Goal: Transaction & Acquisition: Obtain resource

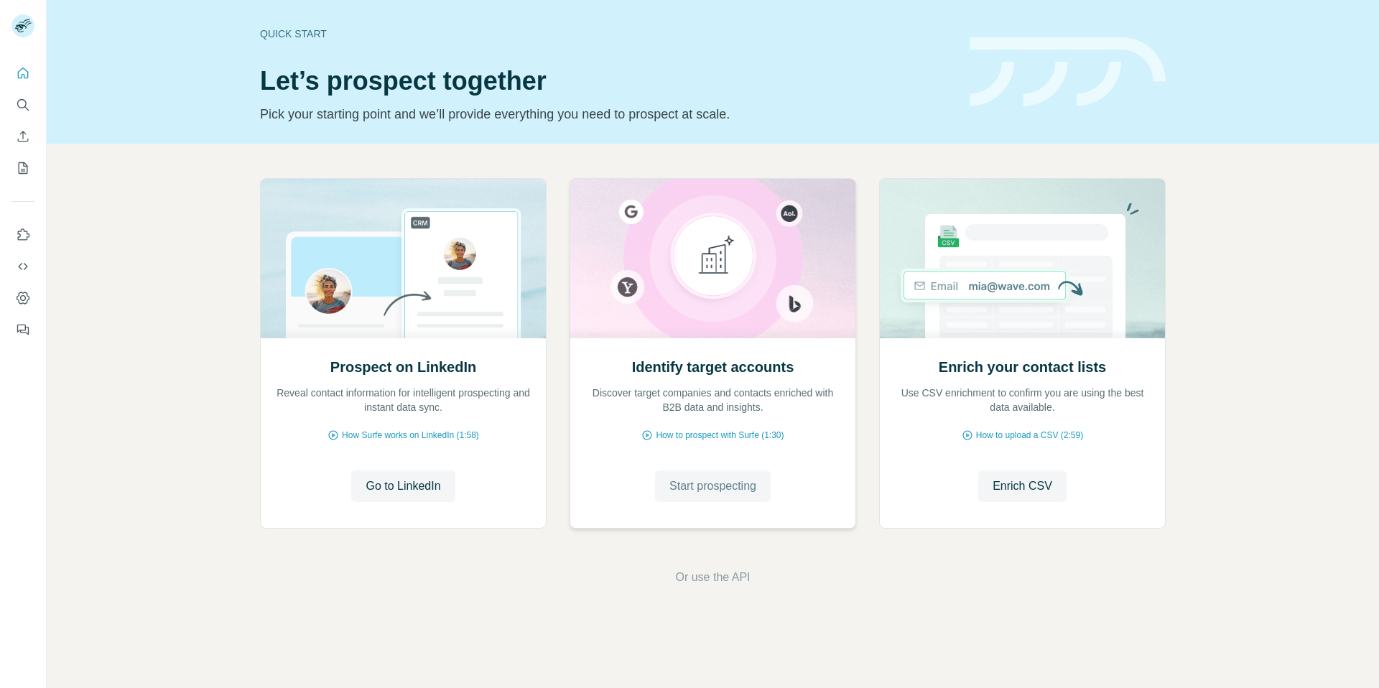
click at [699, 480] on span "Start prospecting" at bounding box center [712, 486] width 87 height 17
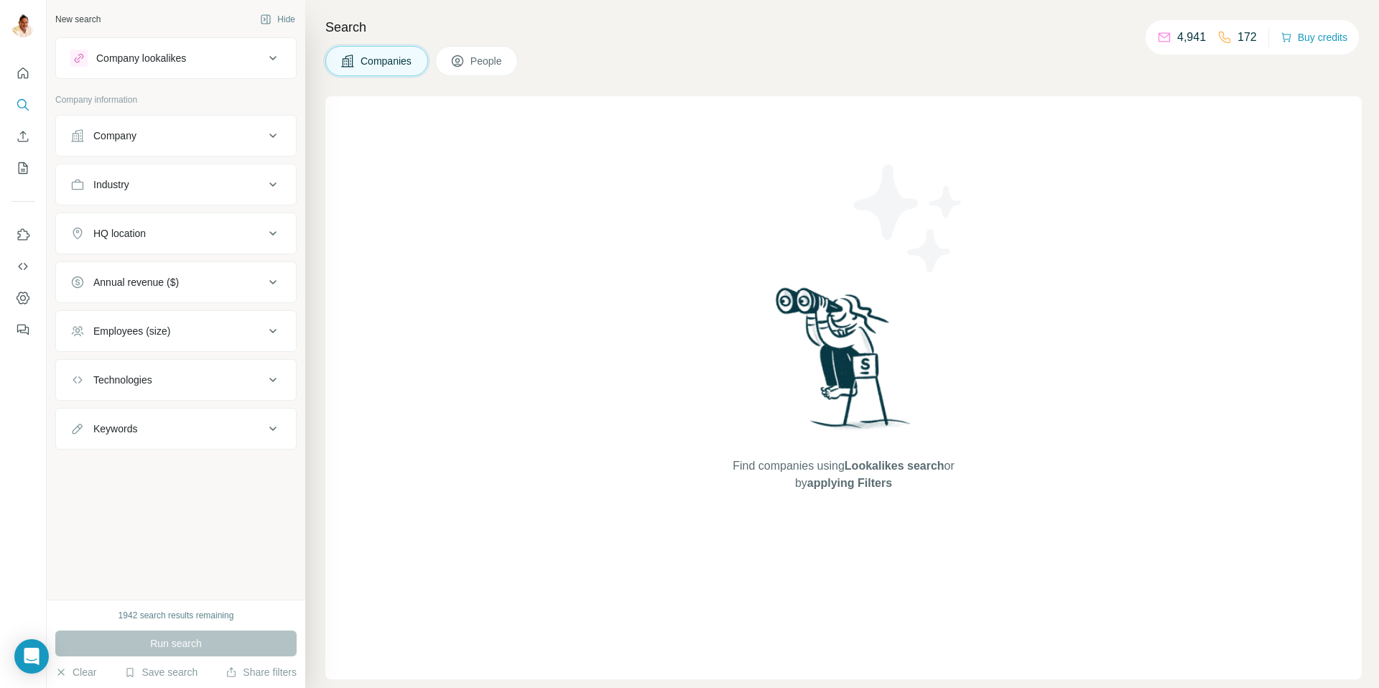
click at [135, 140] on div "Company" at bounding box center [114, 136] width 43 height 14
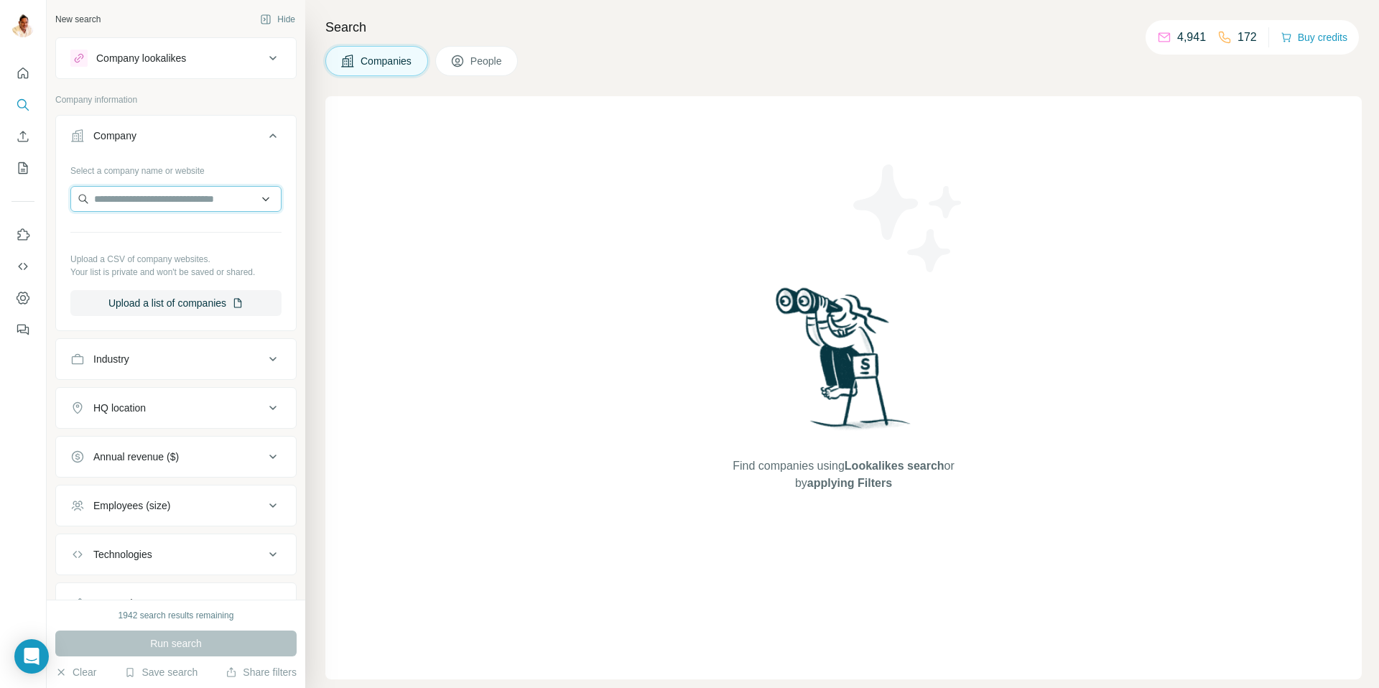
click at [159, 203] on input "text" at bounding box center [175, 199] width 211 height 26
paste input "**********"
type input "**********"
click at [166, 237] on p "INSTEC Gruppe" at bounding box center [147, 231] width 73 height 14
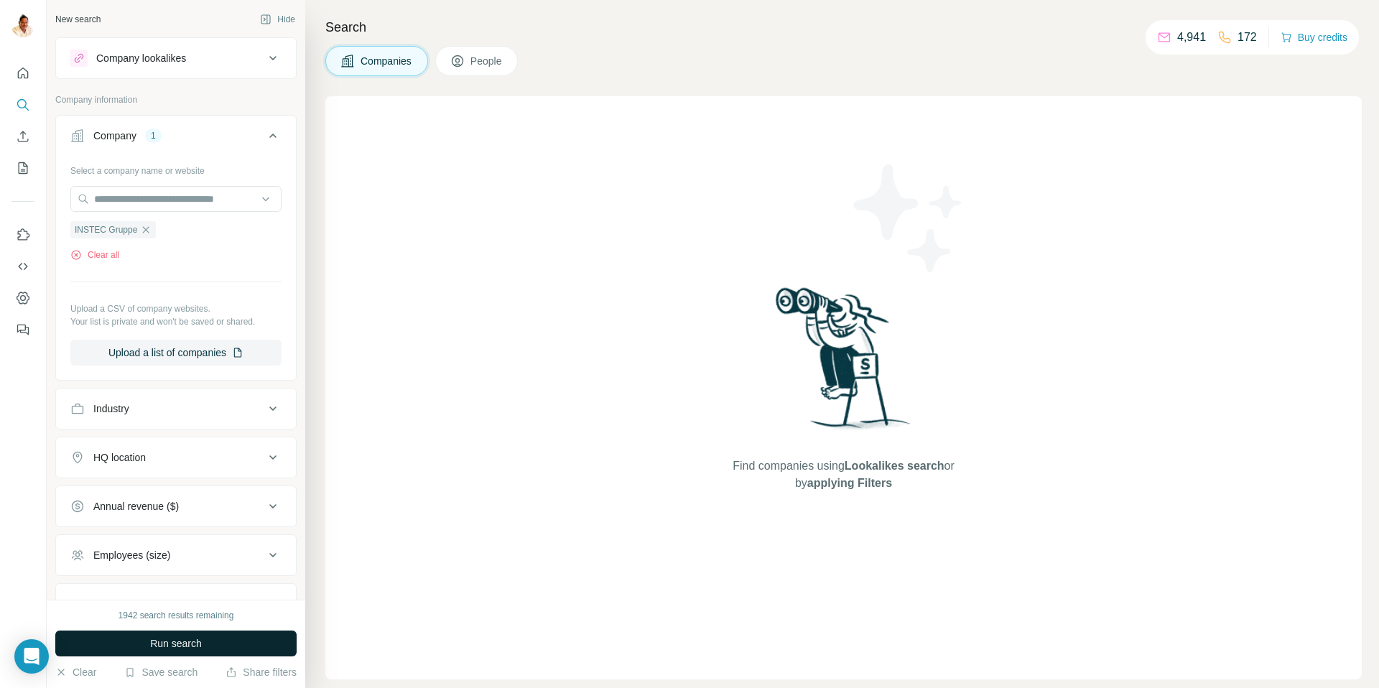
click at [172, 636] on span "Run search" at bounding box center [176, 643] width 52 height 14
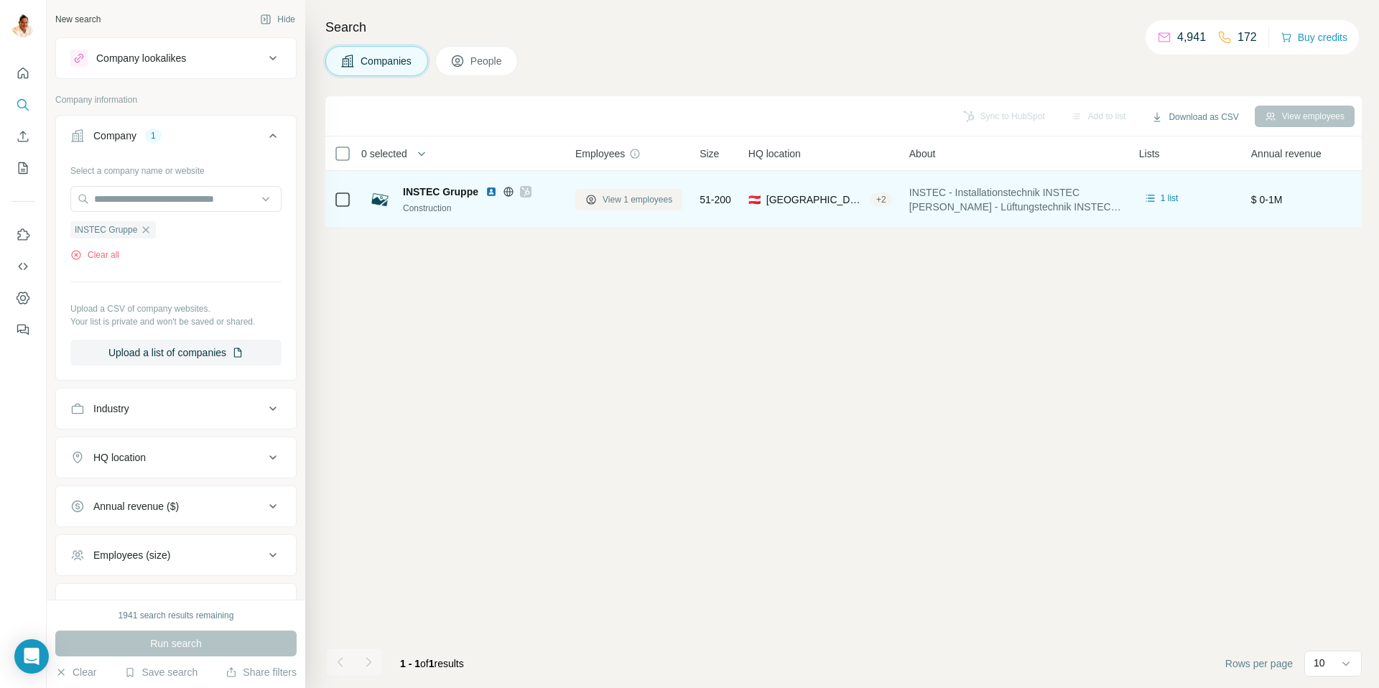
click at [624, 197] on span "View 1 employees" at bounding box center [638, 199] width 70 height 13
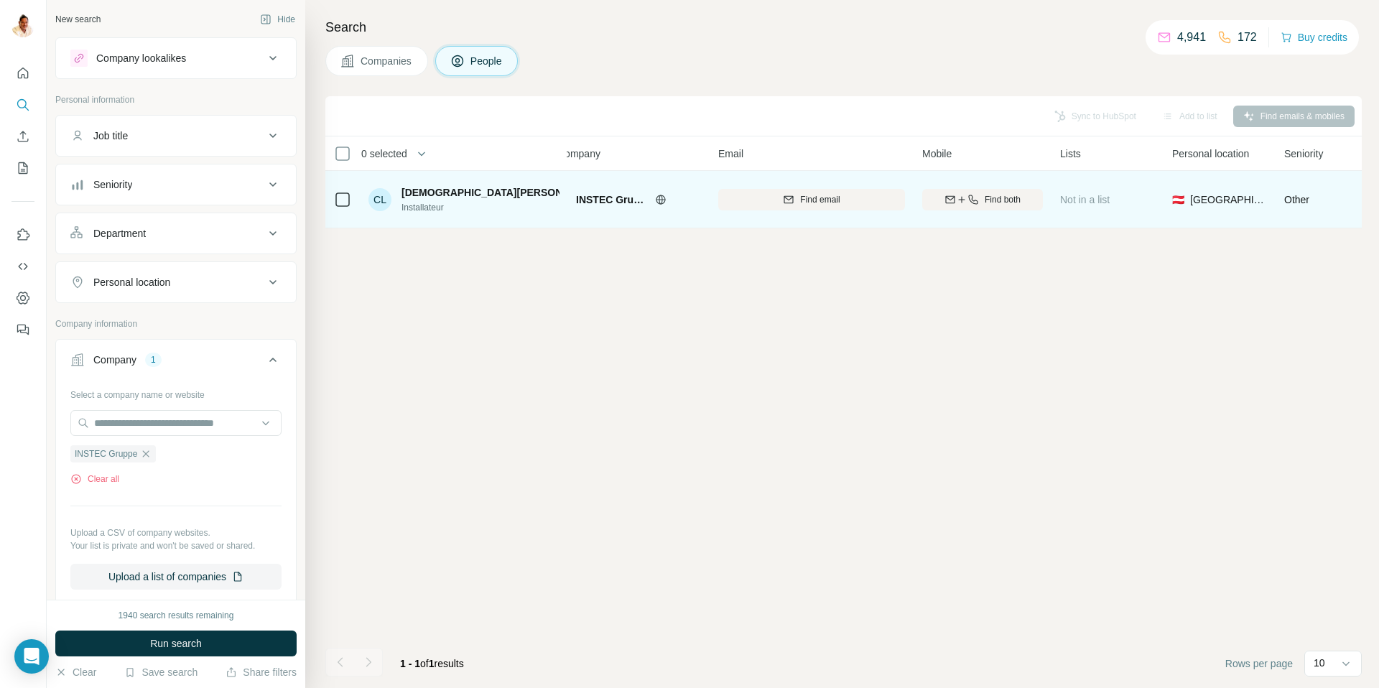
scroll to position [0, 19]
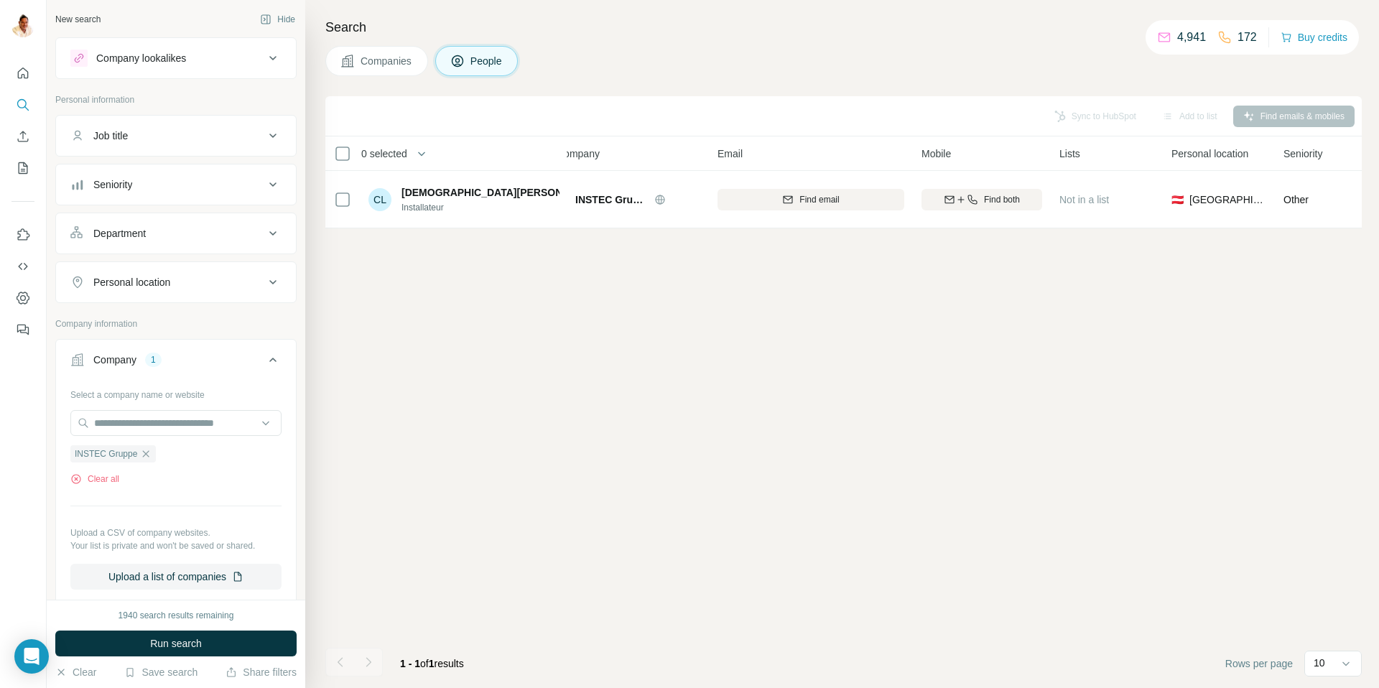
click at [144, 451] on icon "button" at bounding box center [146, 453] width 6 height 6
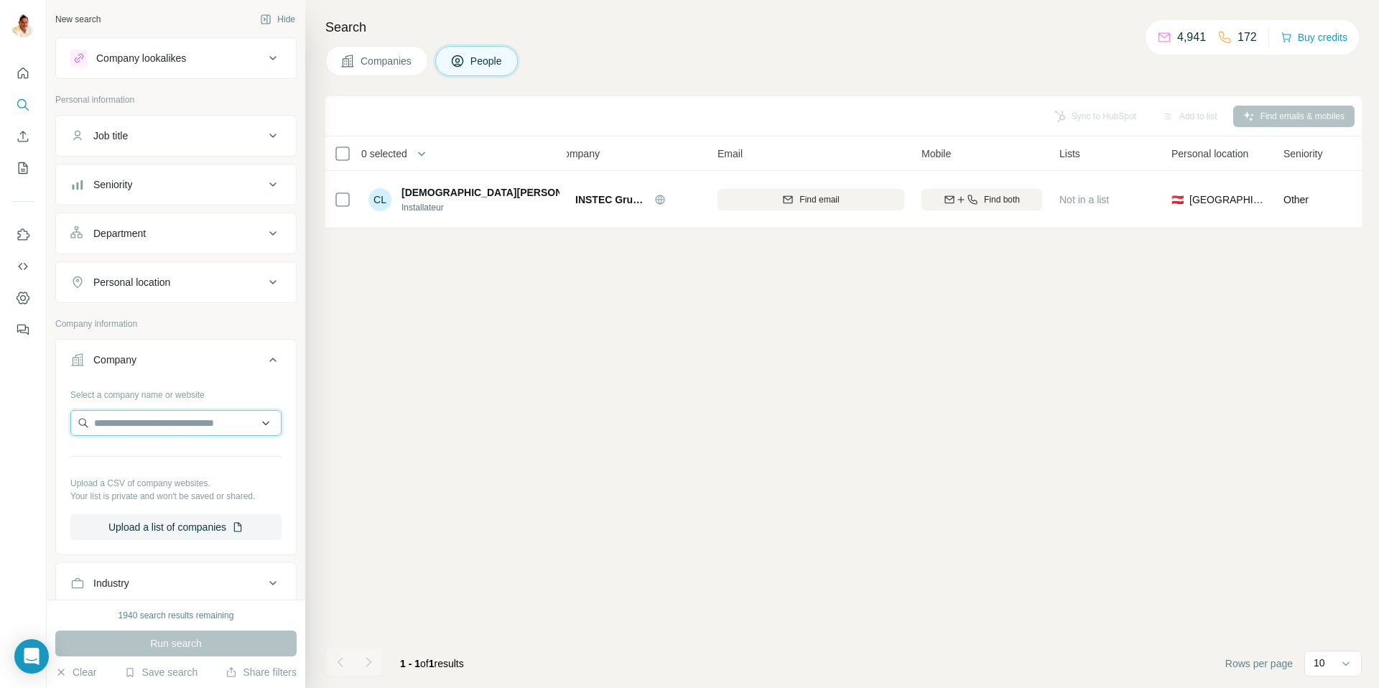
click at [140, 425] on input "text" at bounding box center [175, 423] width 211 height 26
paste input "**********"
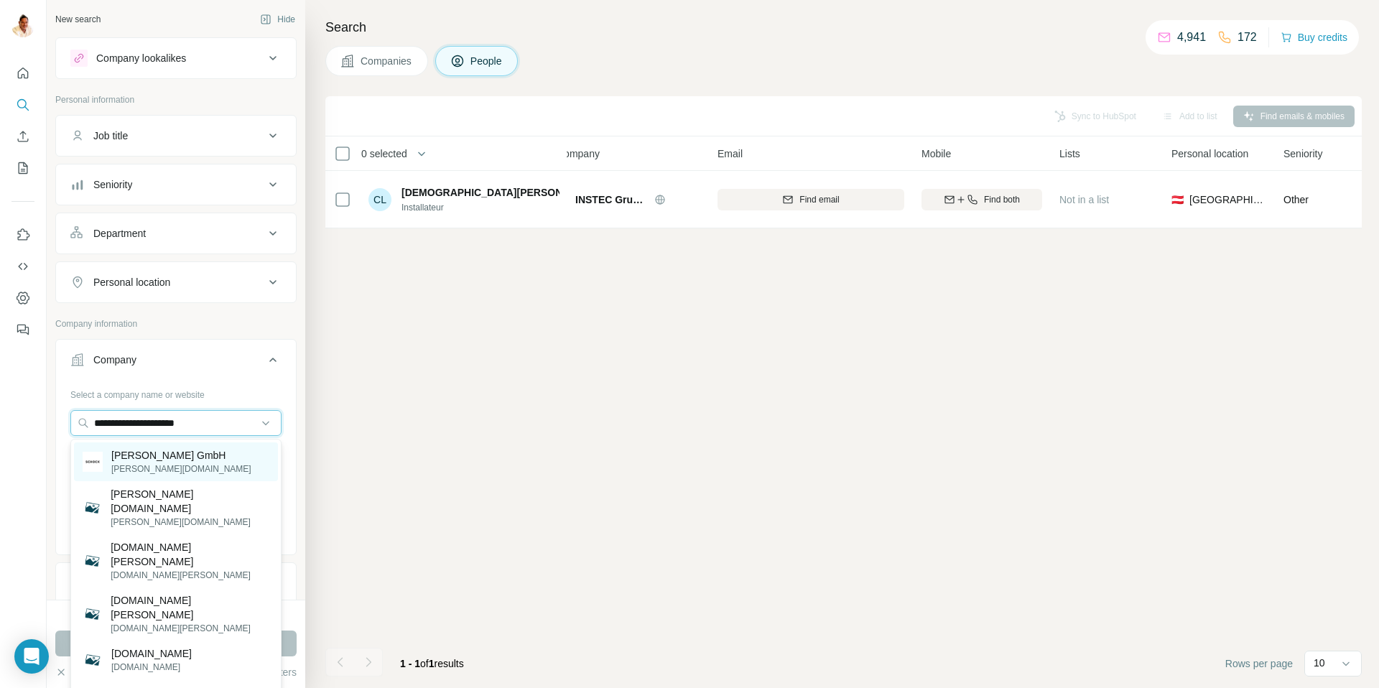
type input "**********"
click at [159, 455] on p "[PERSON_NAME] GmbH" at bounding box center [181, 455] width 140 height 14
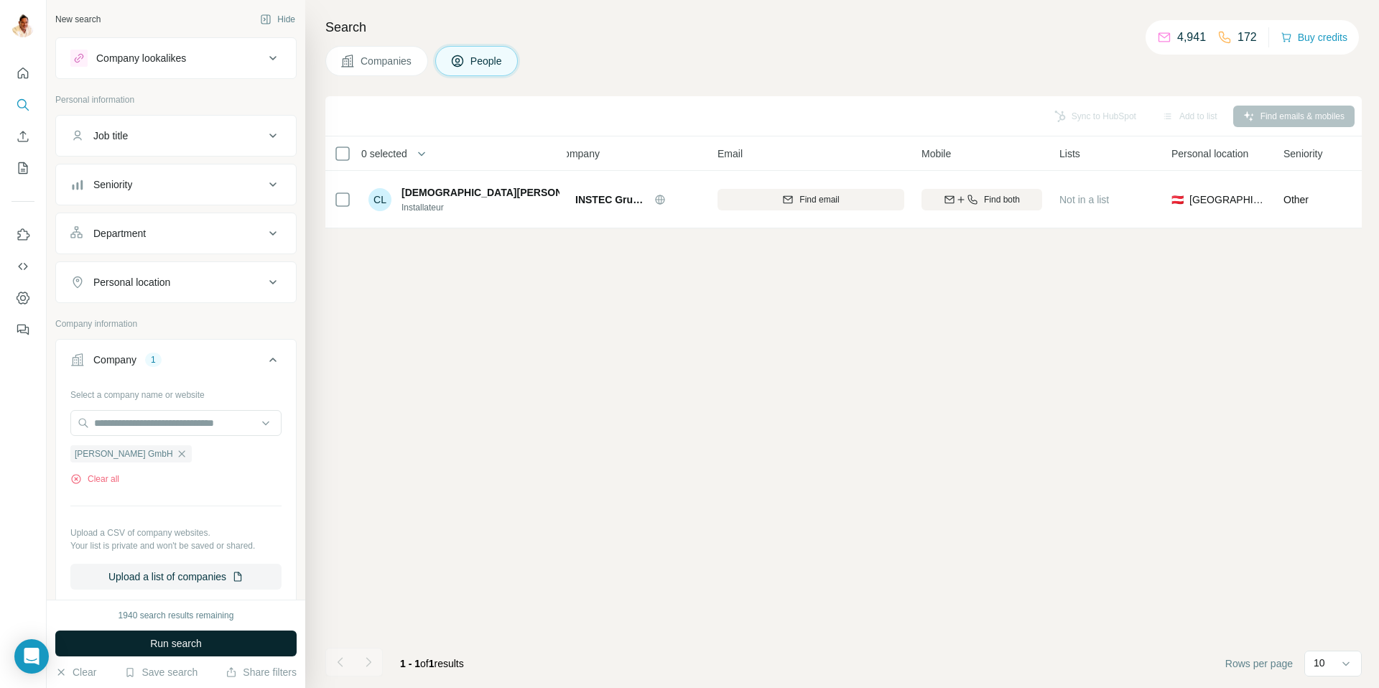
click at [164, 644] on span "Run search" at bounding box center [176, 643] width 52 height 14
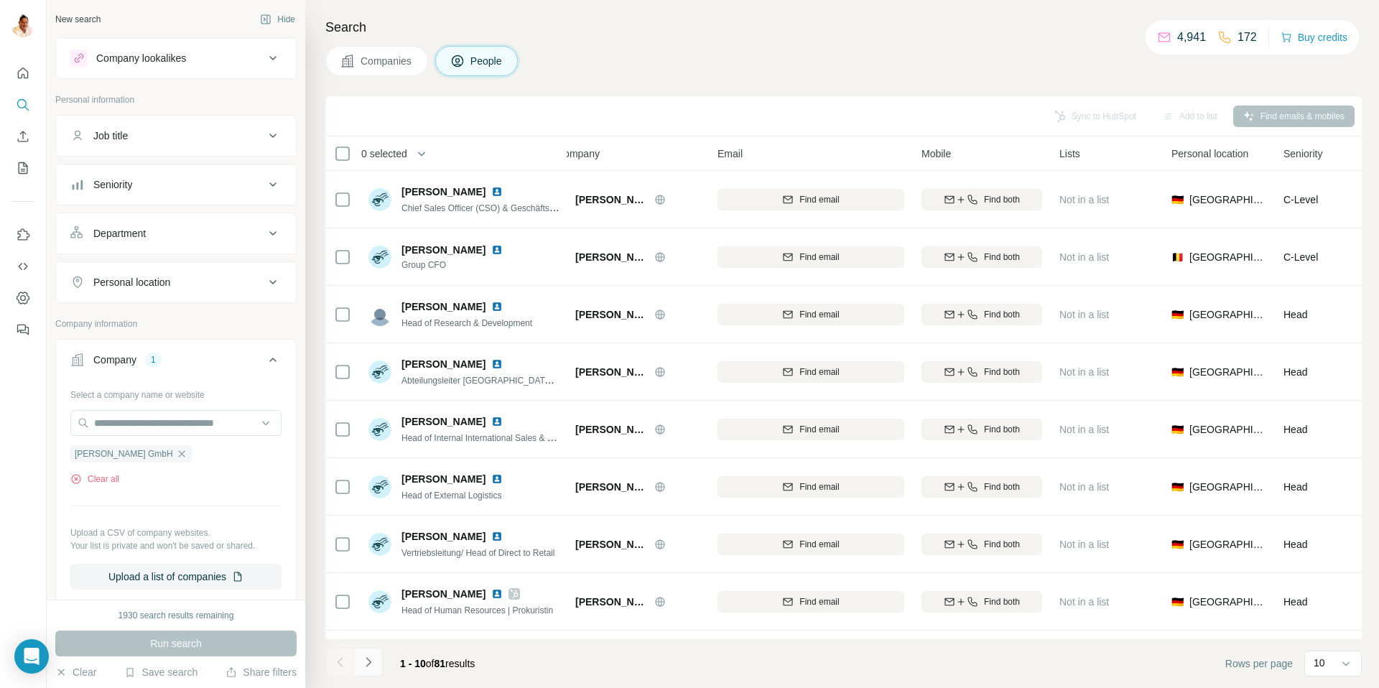
click at [370, 655] on icon "Navigate to next page" at bounding box center [368, 662] width 14 height 14
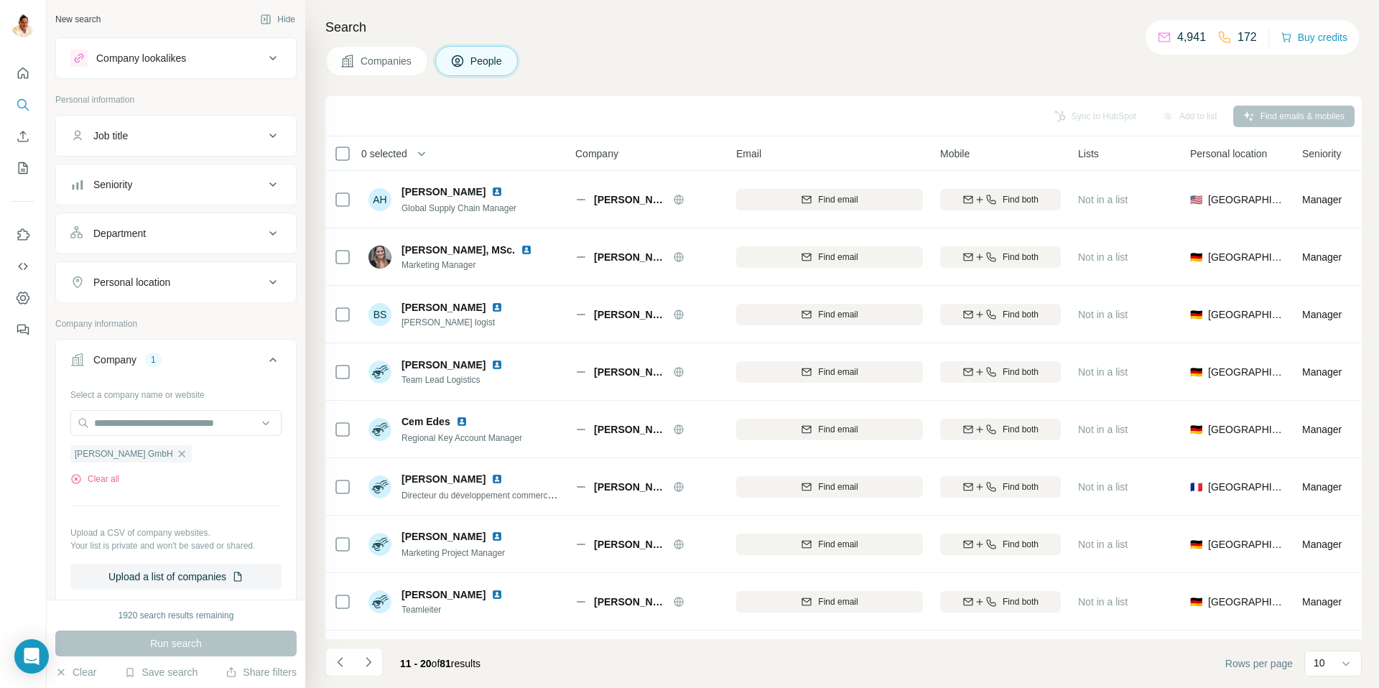
click at [370, 659] on icon "Navigate to next page" at bounding box center [368, 662] width 14 height 14
click at [370, 658] on icon "Navigate to next page" at bounding box center [368, 662] width 14 height 14
click at [364, 655] on icon "Navigate to next page" at bounding box center [368, 662] width 14 height 14
click at [344, 662] on icon "Navigate to previous page" at bounding box center [340, 662] width 14 height 14
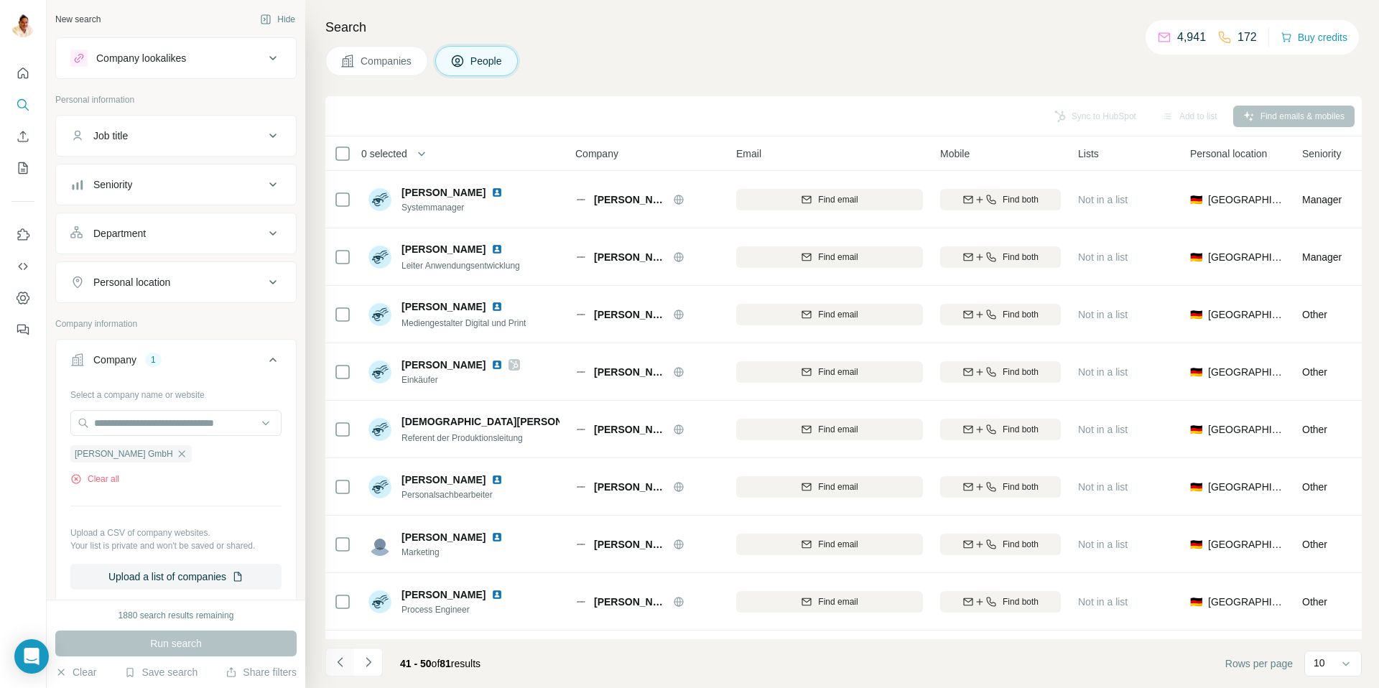
click at [344, 662] on icon "Navigate to previous page" at bounding box center [340, 662] width 14 height 14
click at [366, 660] on icon "Navigate to next page" at bounding box center [368, 662] width 14 height 14
click at [371, 659] on icon "Navigate to next page" at bounding box center [368, 662] width 14 height 14
click at [338, 659] on icon "Navigate to previous page" at bounding box center [340, 662] width 14 height 14
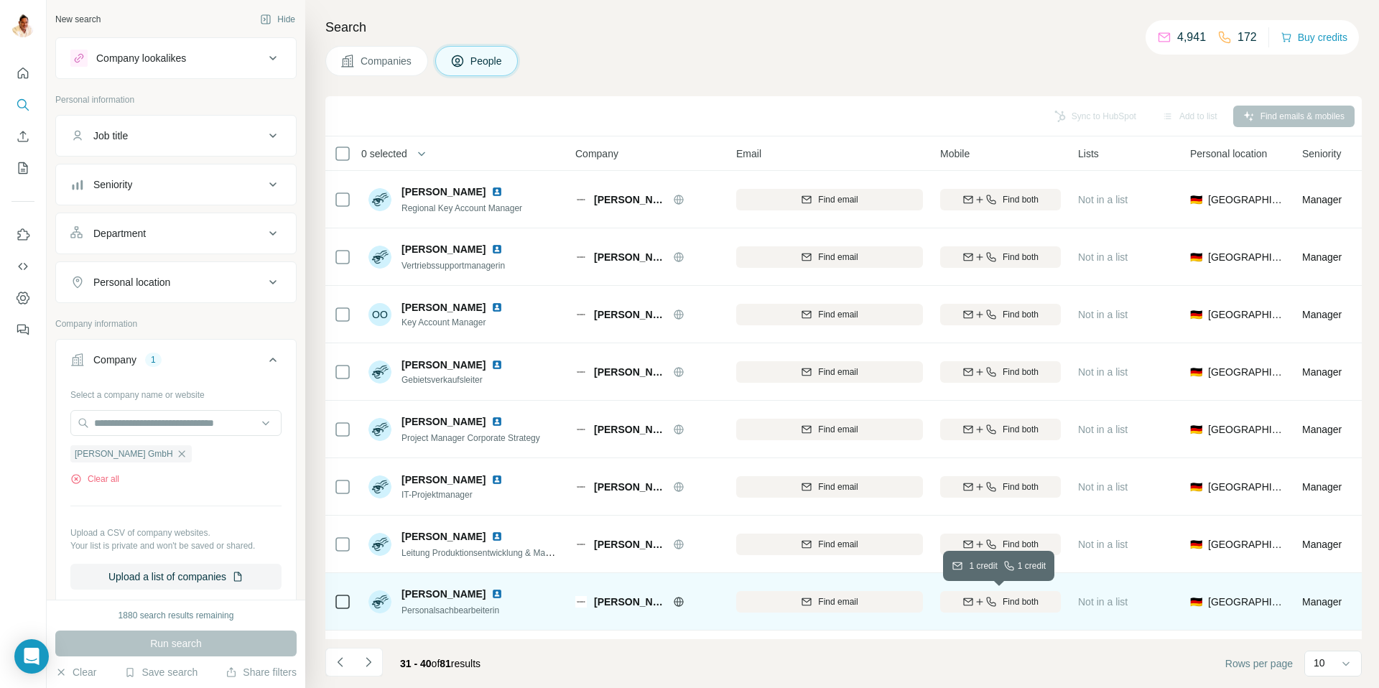
click at [998, 599] on div "Find both" at bounding box center [1000, 601] width 121 height 13
click at [371, 661] on icon "Navigate to next page" at bounding box center [368, 662] width 14 height 14
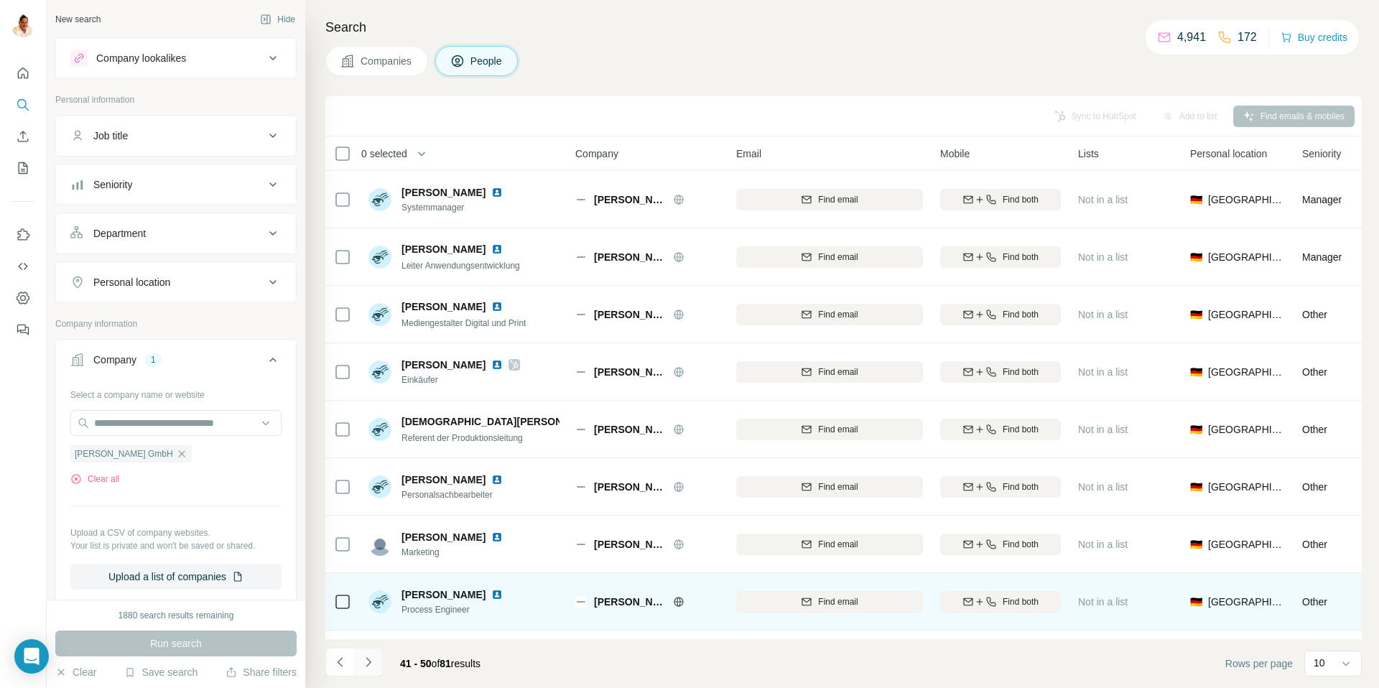
click at [371, 661] on icon "Navigate to next page" at bounding box center [368, 662] width 14 height 14
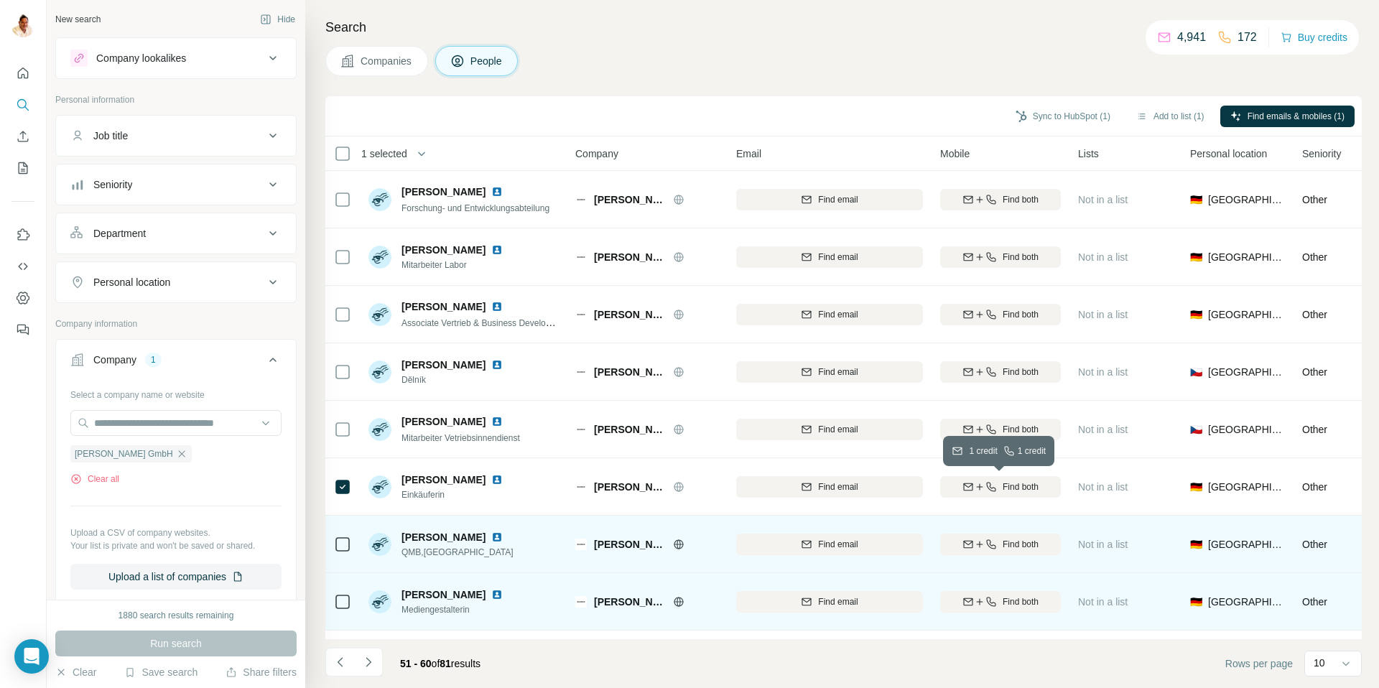
drag, startPoint x: 999, startPoint y: 480, endPoint x: 808, endPoint y: 549, distance: 203.1
click at [999, 481] on div "Find both" at bounding box center [1000, 487] width 121 height 13
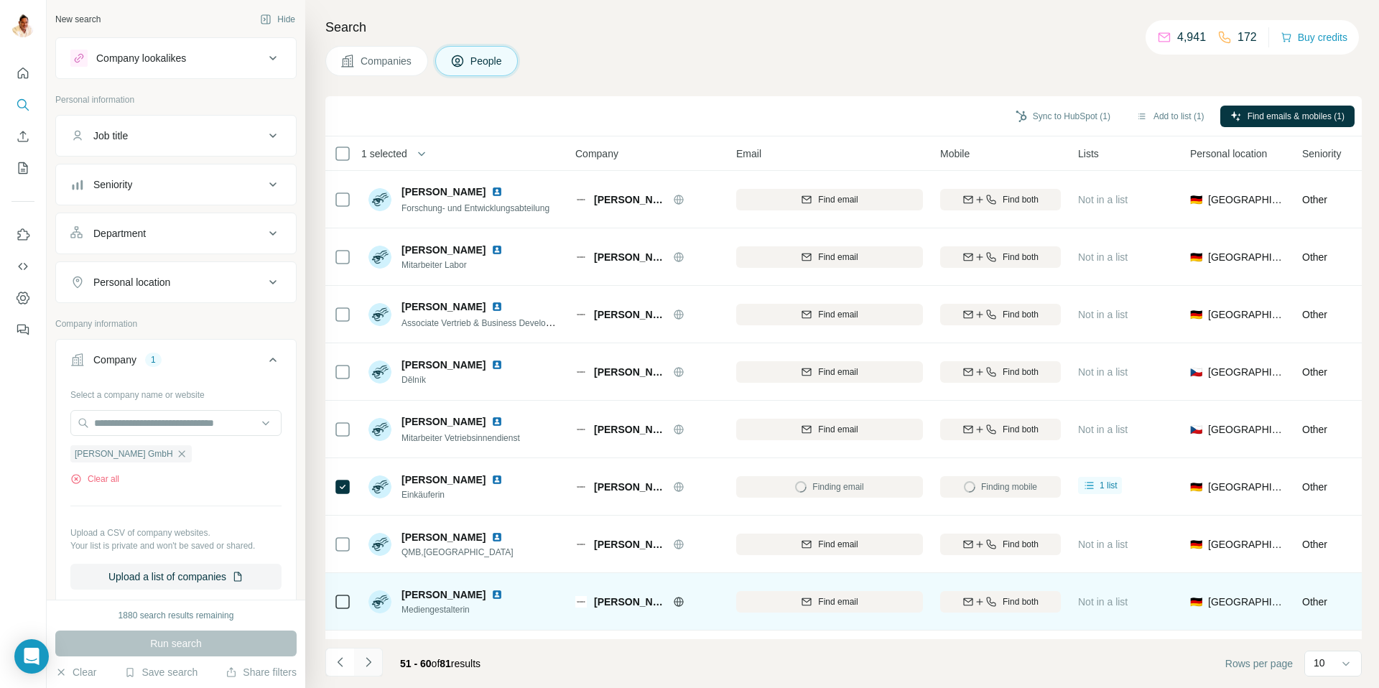
click at [367, 657] on icon "Navigate to next page" at bounding box center [368, 662] width 14 height 14
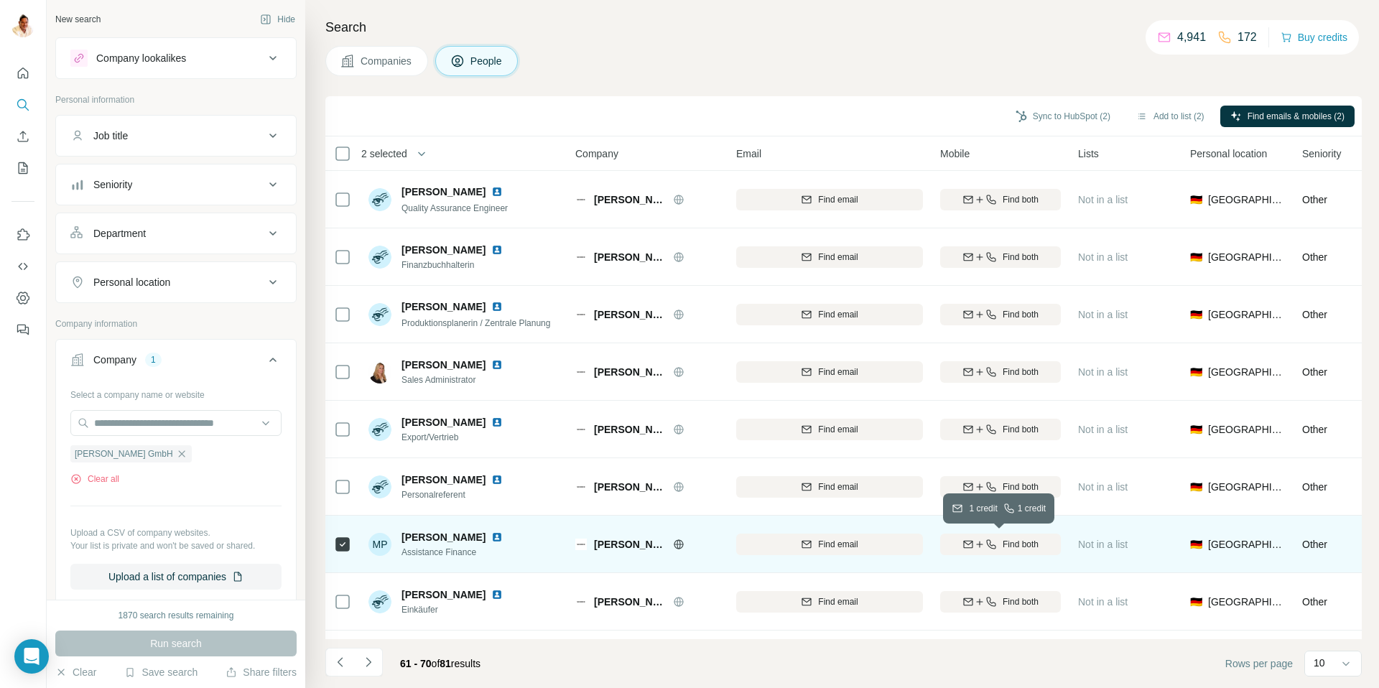
click at [994, 540] on icon "button" at bounding box center [990, 544] width 11 height 11
click at [371, 655] on icon "Navigate to next page" at bounding box center [368, 662] width 14 height 14
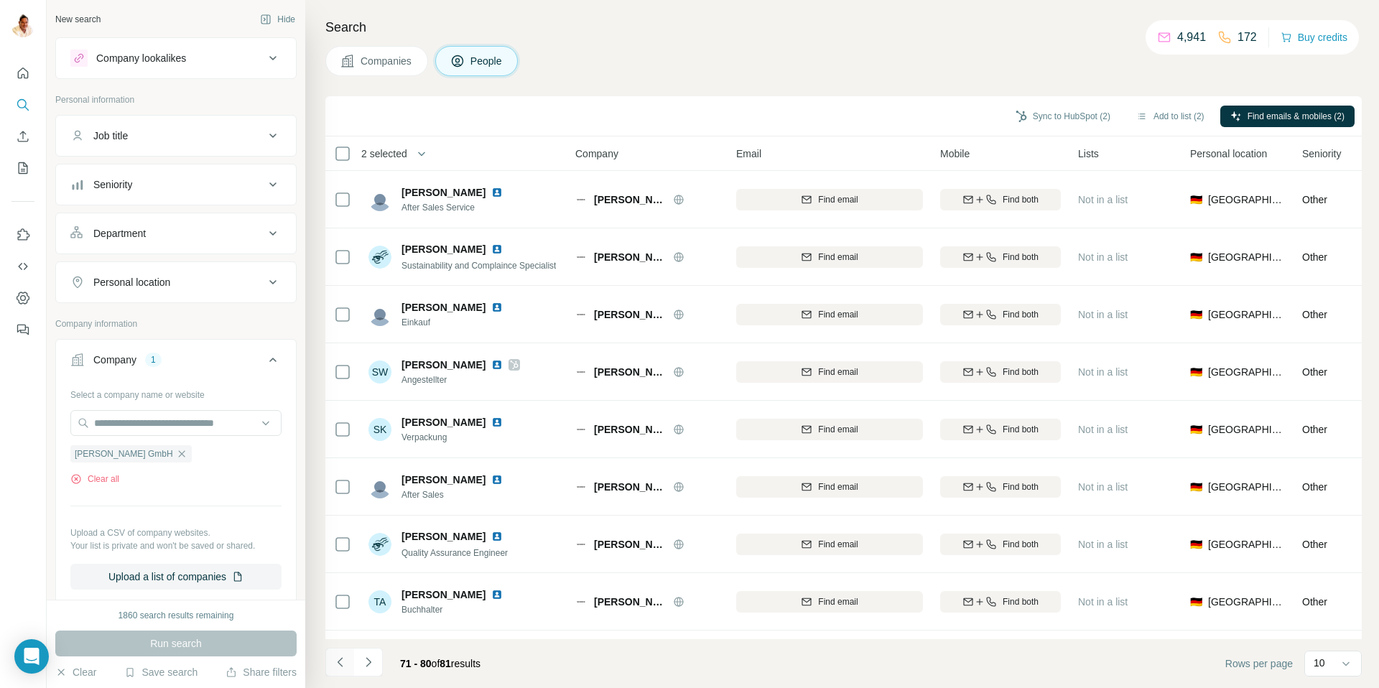
click at [340, 662] on icon "Navigate to previous page" at bounding box center [340, 662] width 14 height 14
click at [373, 663] on icon "Navigate to next page" at bounding box center [368, 662] width 14 height 14
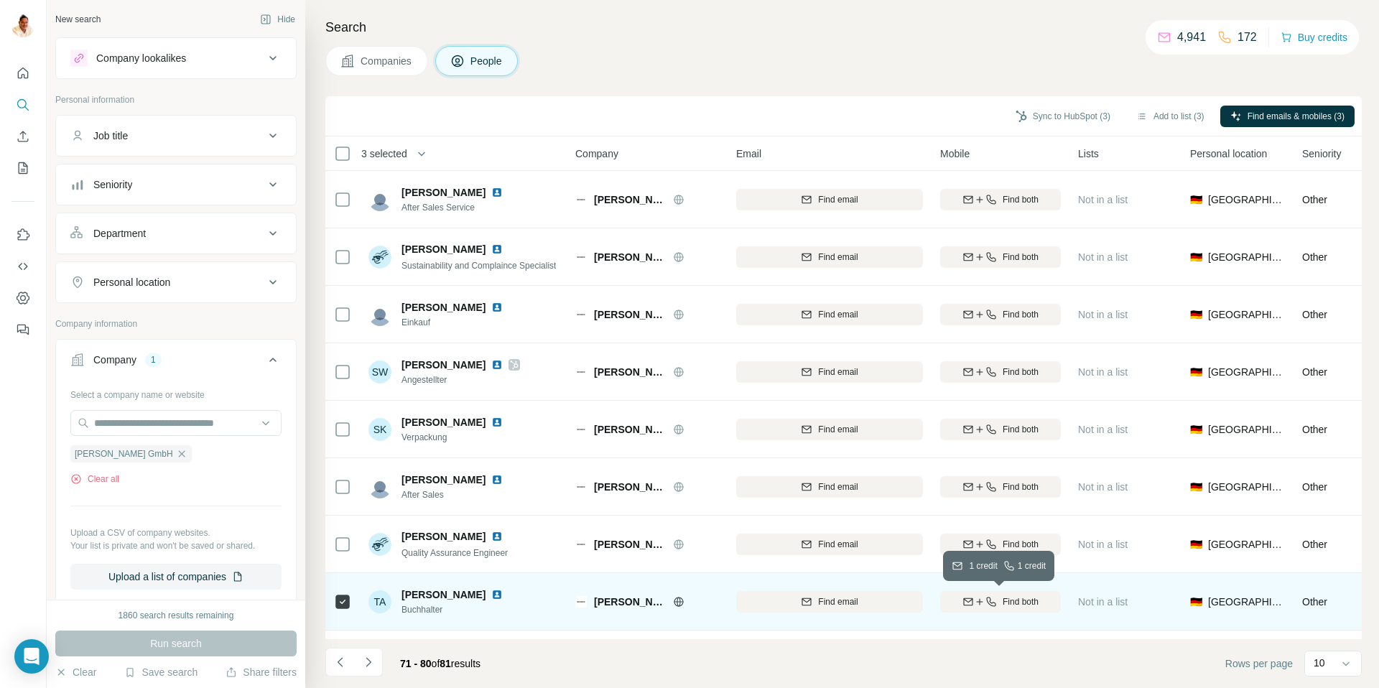
click at [970, 599] on icon "button" at bounding box center [967, 601] width 11 height 11
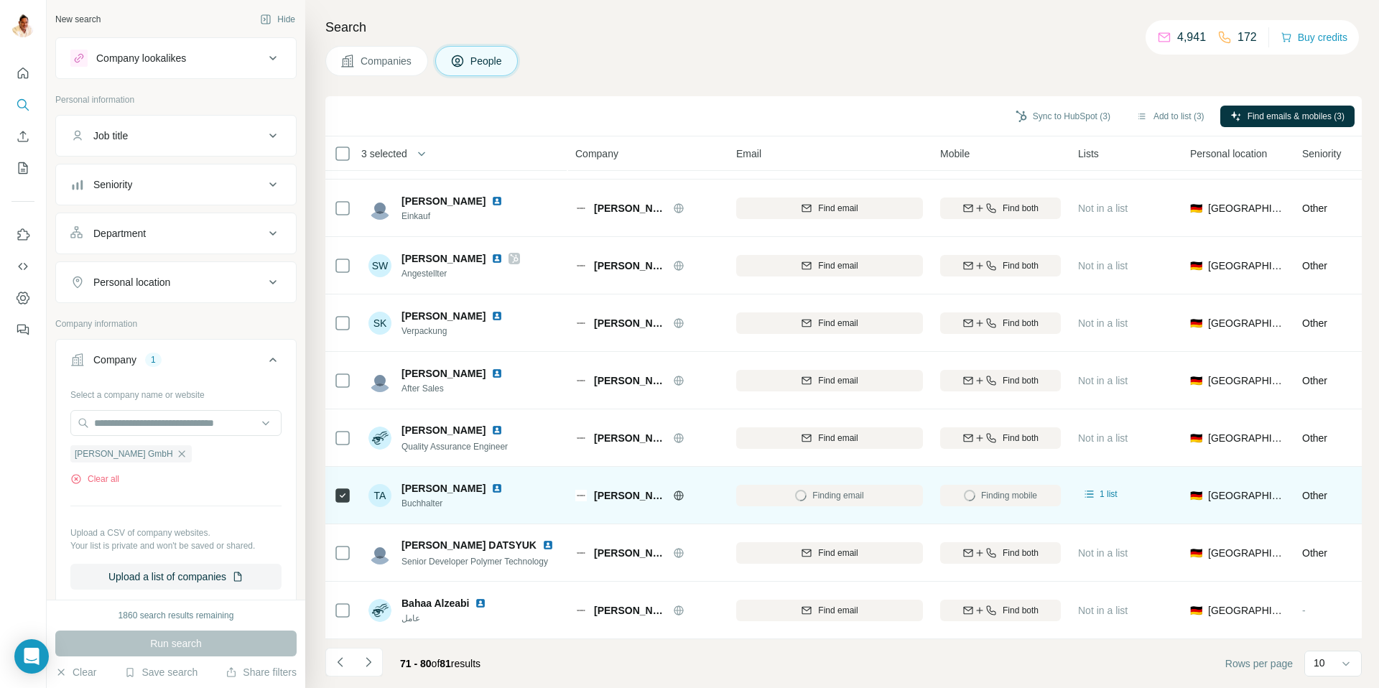
click at [362, 659] on icon "Navigate to next page" at bounding box center [368, 662] width 14 height 14
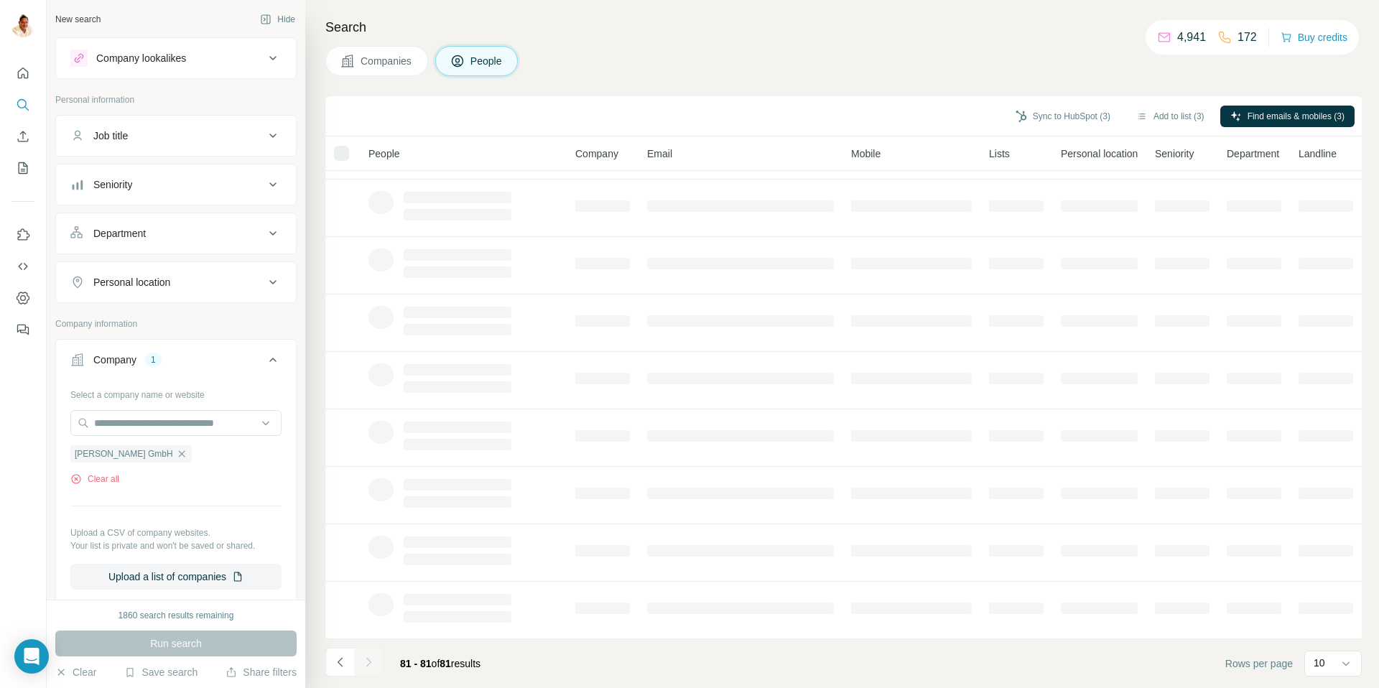
scroll to position [0, 0]
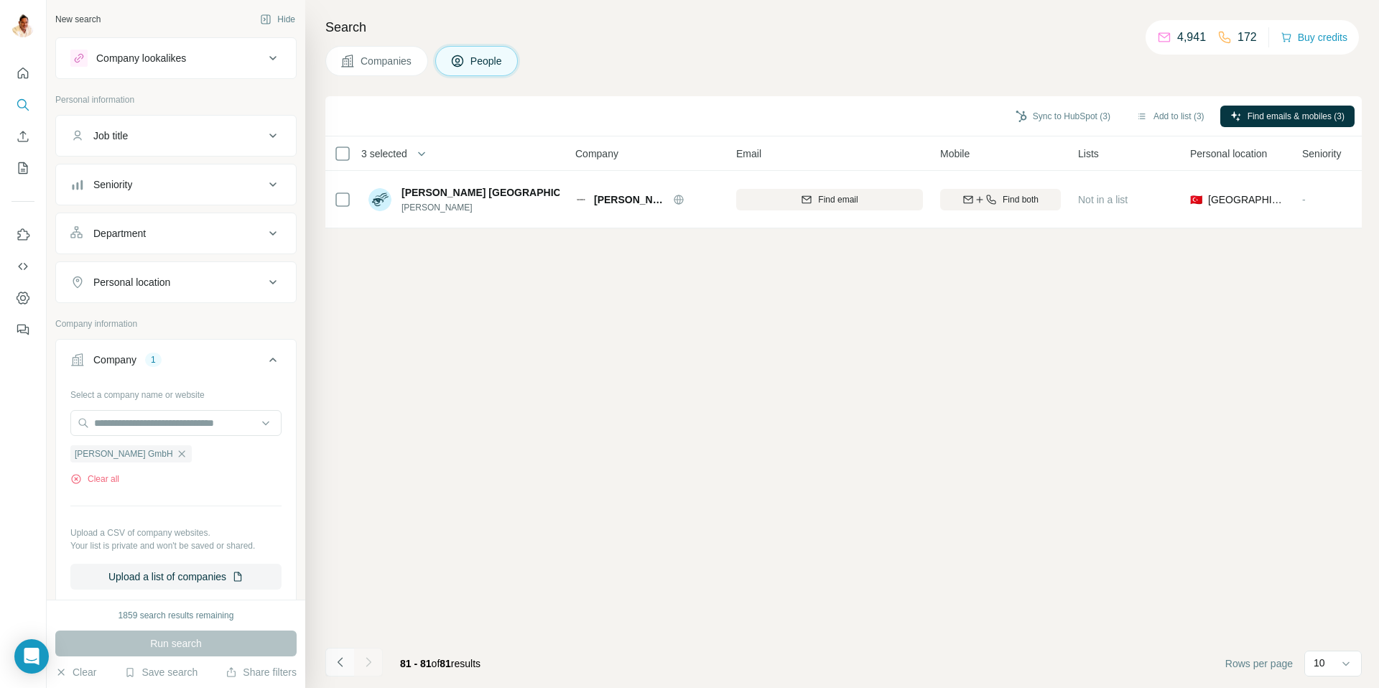
click at [344, 659] on icon "Navigate to previous page" at bounding box center [340, 662] width 14 height 14
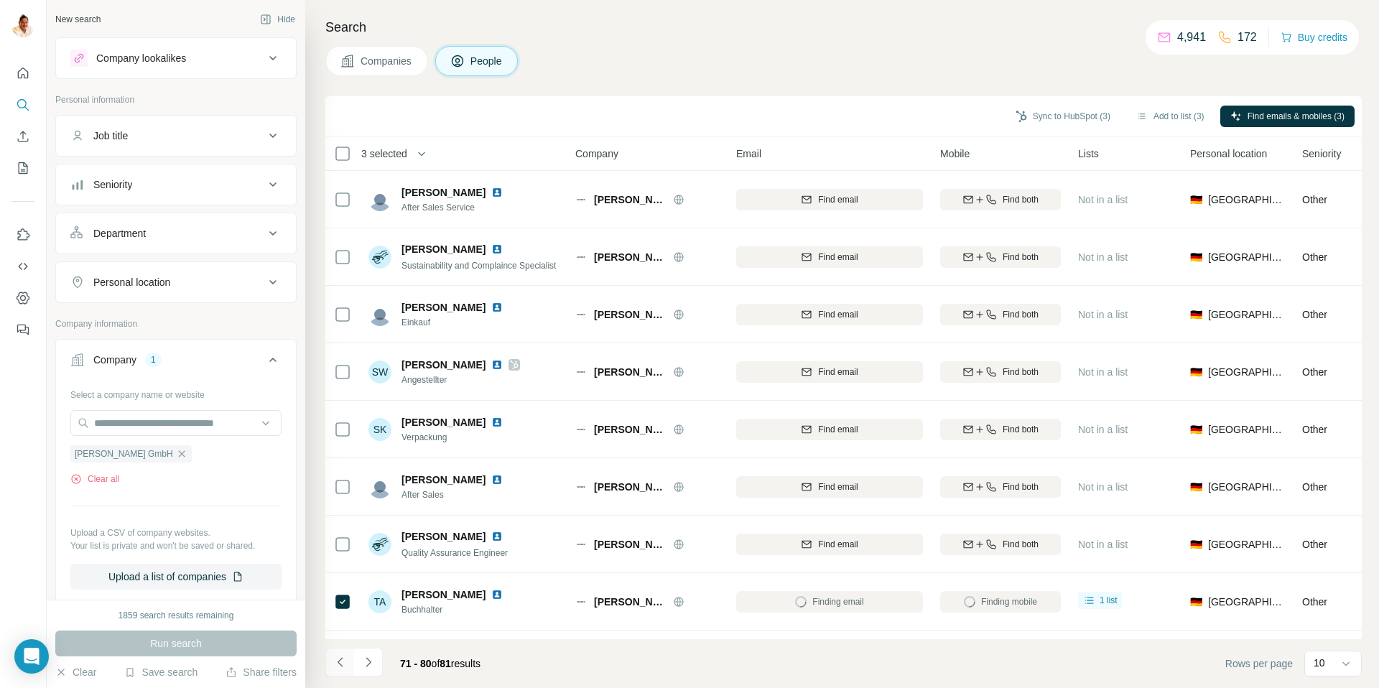
click at [344, 659] on icon "Navigate to previous page" at bounding box center [340, 662] width 14 height 14
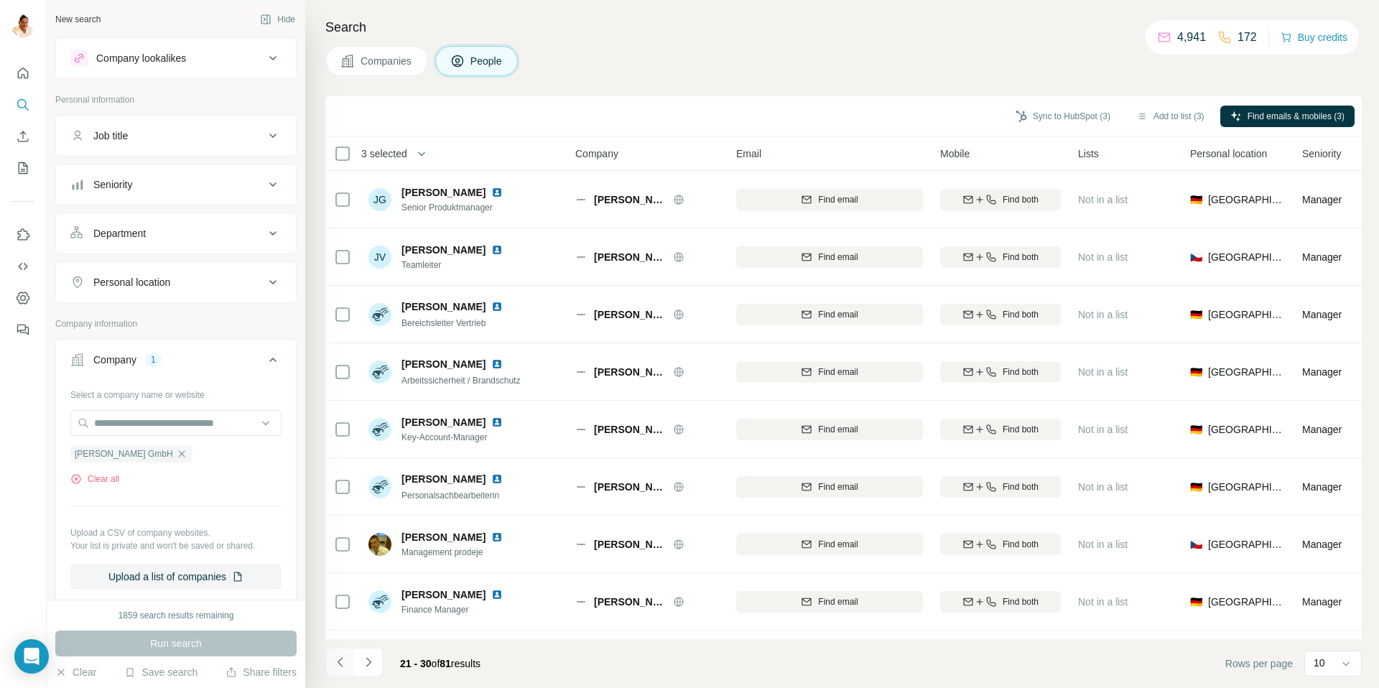
click at [344, 659] on icon "Navigate to previous page" at bounding box center [340, 662] width 14 height 14
click at [344, 659] on div at bounding box center [339, 662] width 29 height 29
click at [338, 664] on div at bounding box center [339, 662] width 29 height 29
click at [362, 660] on icon "Navigate to next page" at bounding box center [368, 662] width 14 height 14
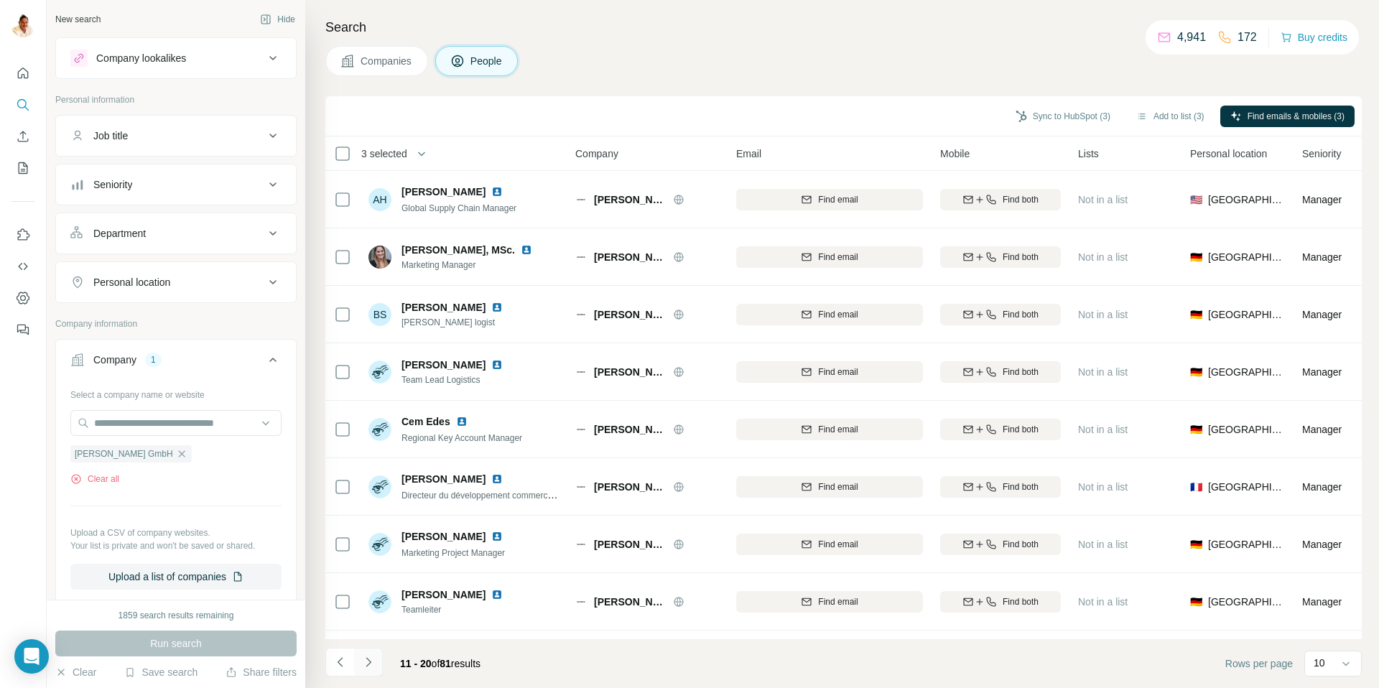
click at [372, 659] on icon "Navigate to next page" at bounding box center [368, 662] width 14 height 14
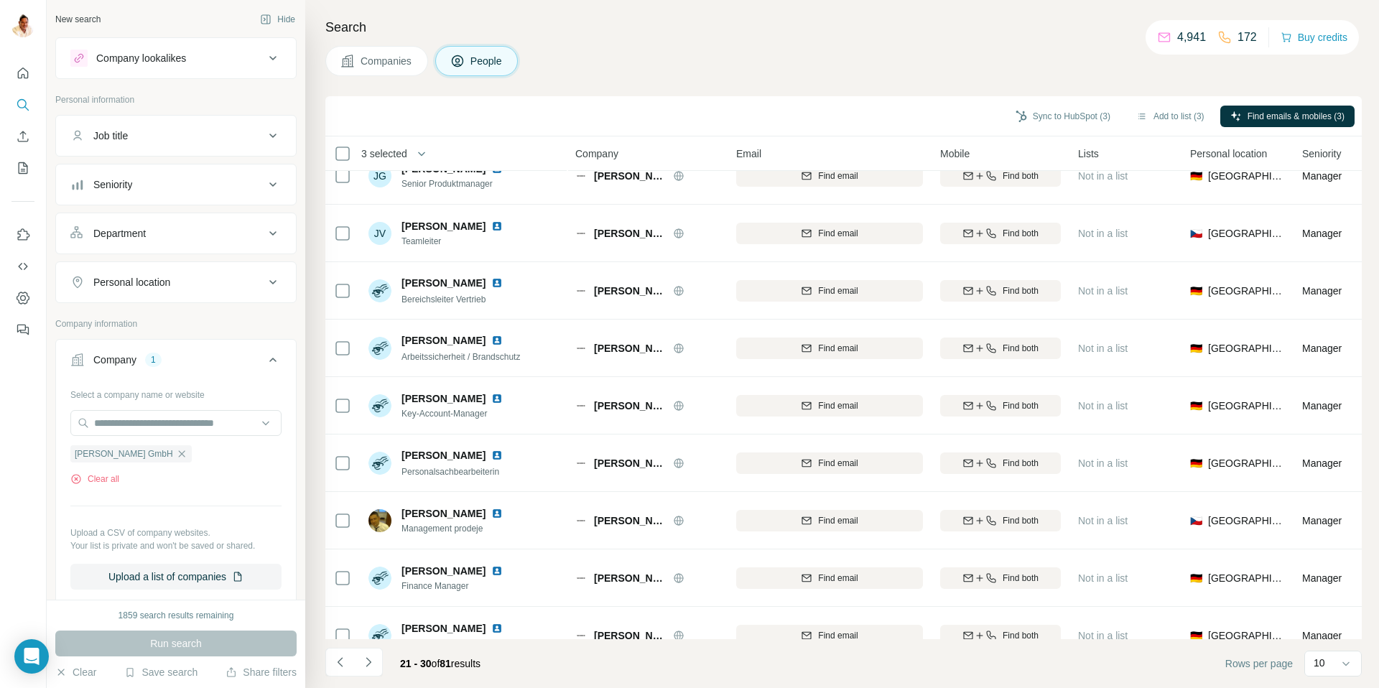
scroll to position [29, 0]
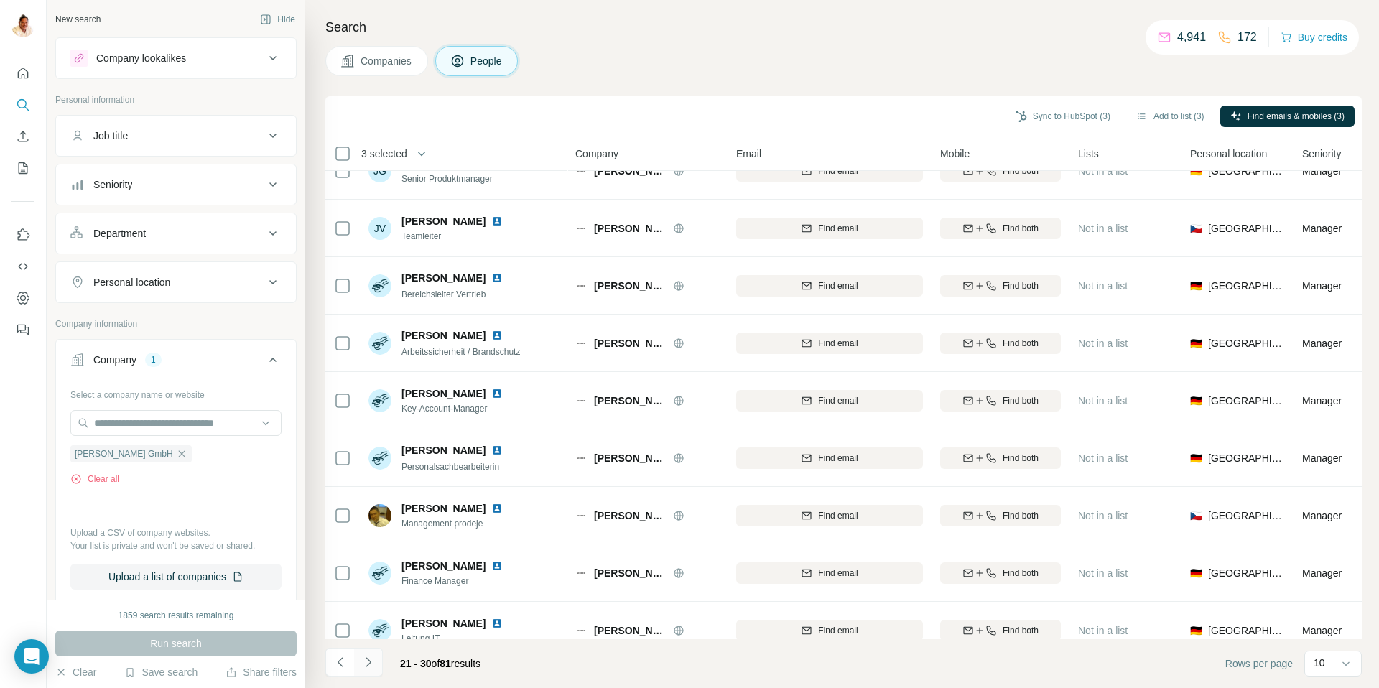
click at [364, 660] on icon "Navigate to next page" at bounding box center [368, 662] width 14 height 14
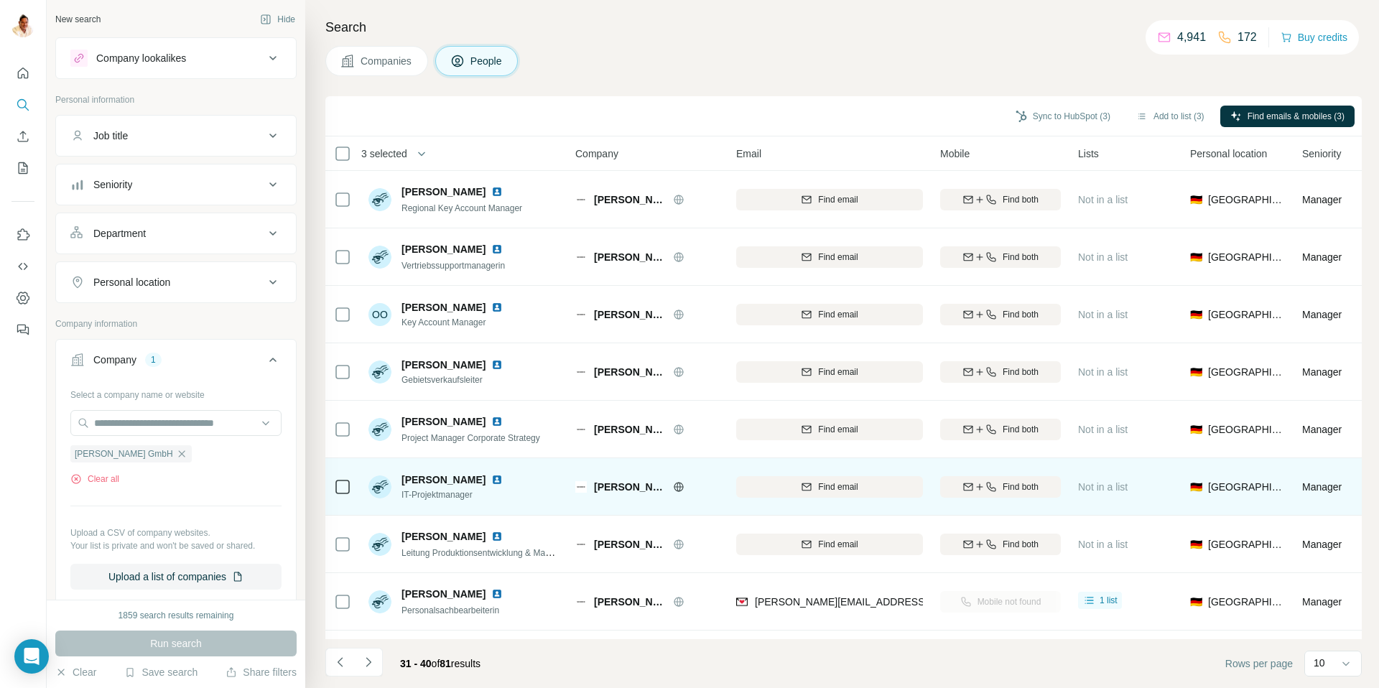
scroll to position [106, 0]
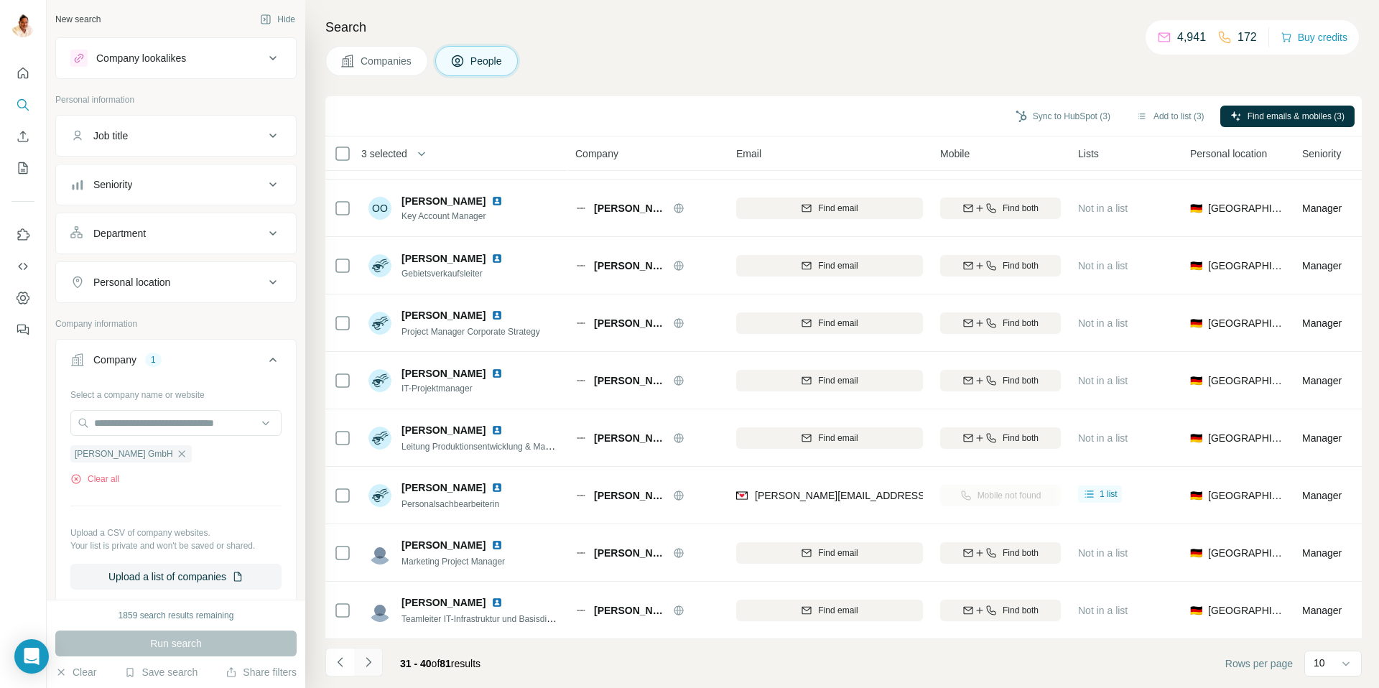
click at [378, 661] on button "Navigate to next page" at bounding box center [368, 662] width 29 height 29
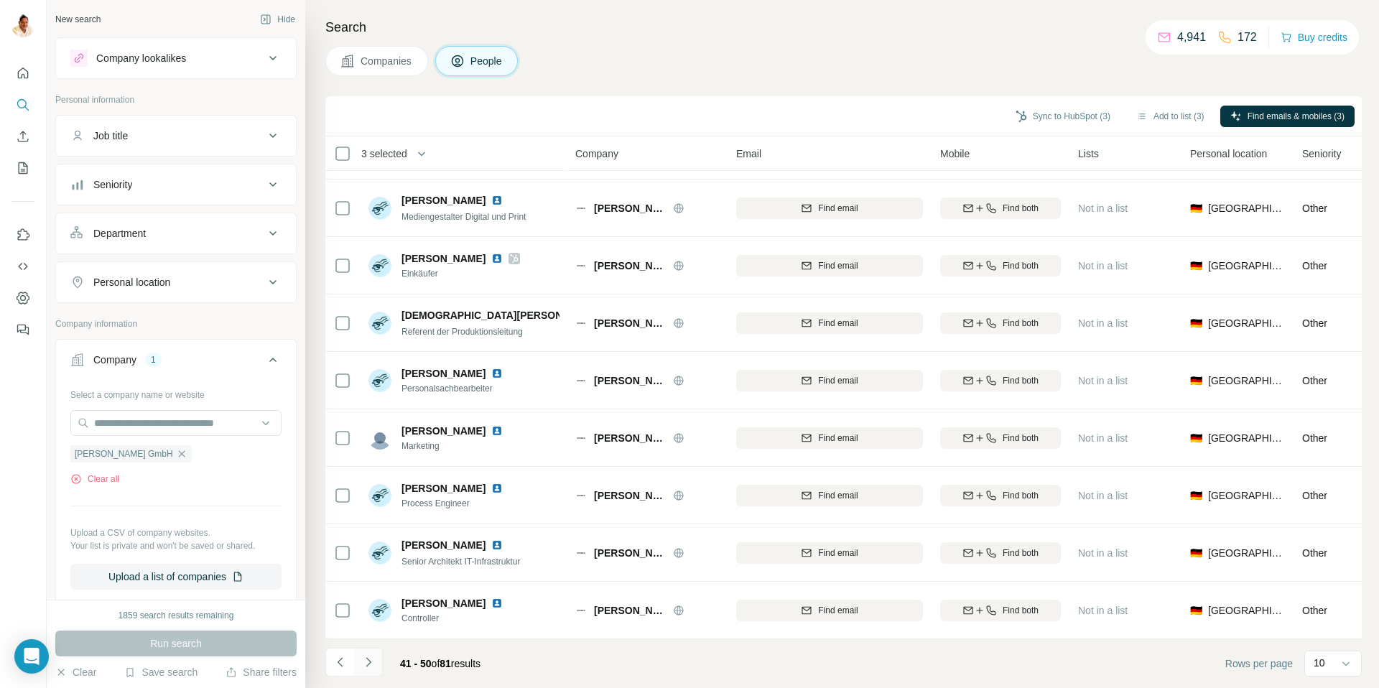
click at [371, 664] on icon "Navigate to next page" at bounding box center [368, 662] width 14 height 14
click at [340, 661] on icon "Navigate to previous page" at bounding box center [340, 662] width 14 height 14
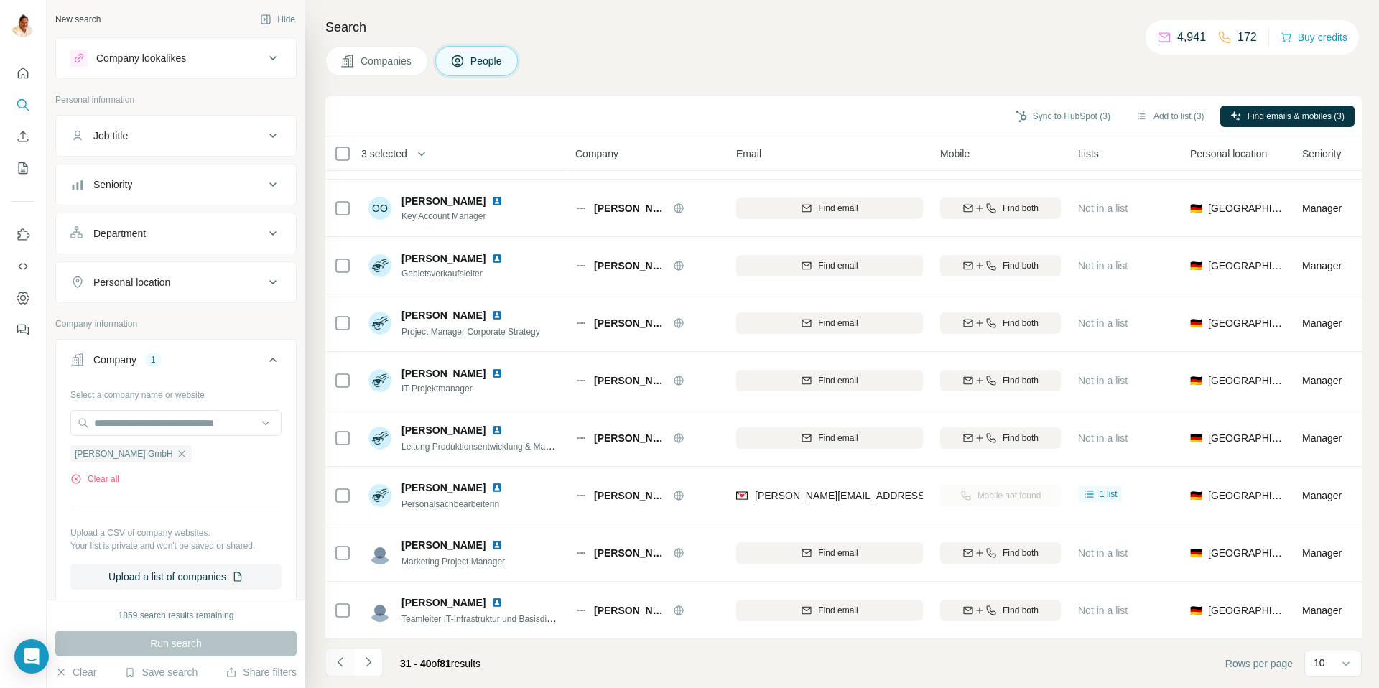
click at [340, 661] on icon "Navigate to previous page" at bounding box center [340, 662] width 14 height 14
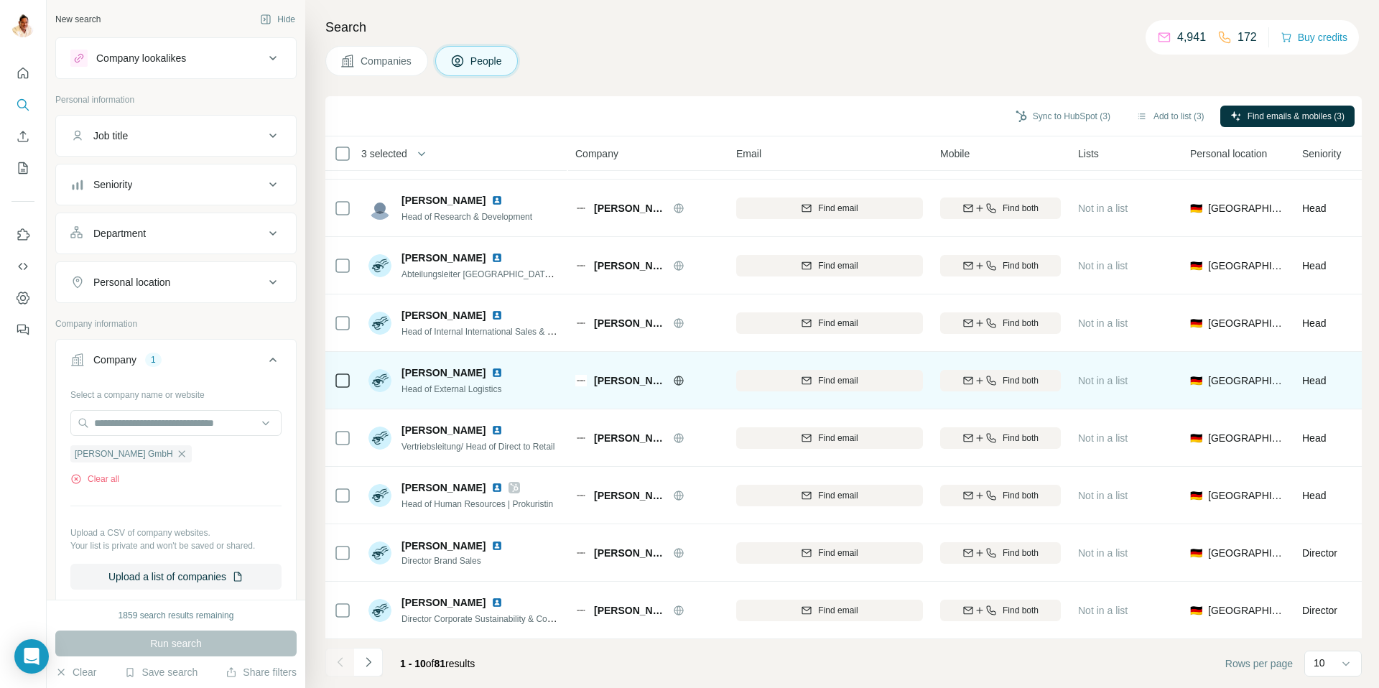
scroll to position [0, 0]
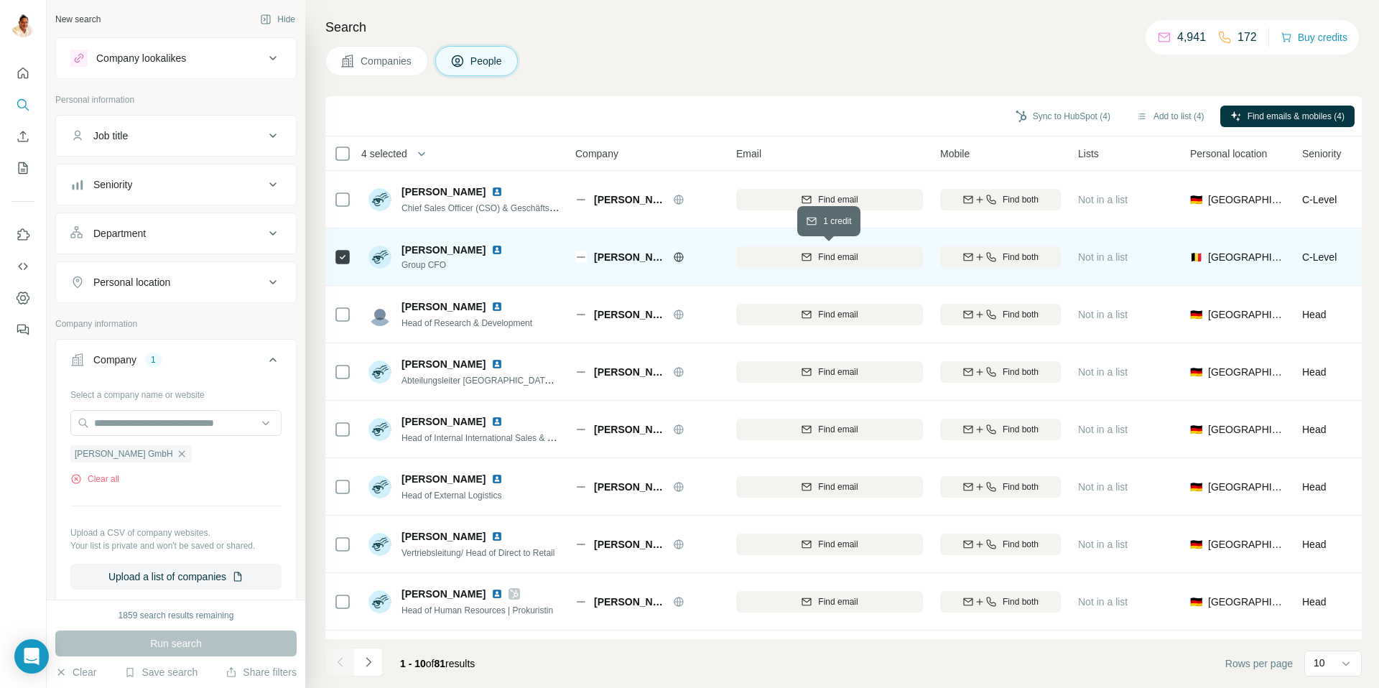
click at [845, 251] on span "Find email" at bounding box center [838, 257] width 40 height 13
click at [1003, 258] on span "Find both" at bounding box center [1021, 257] width 36 height 13
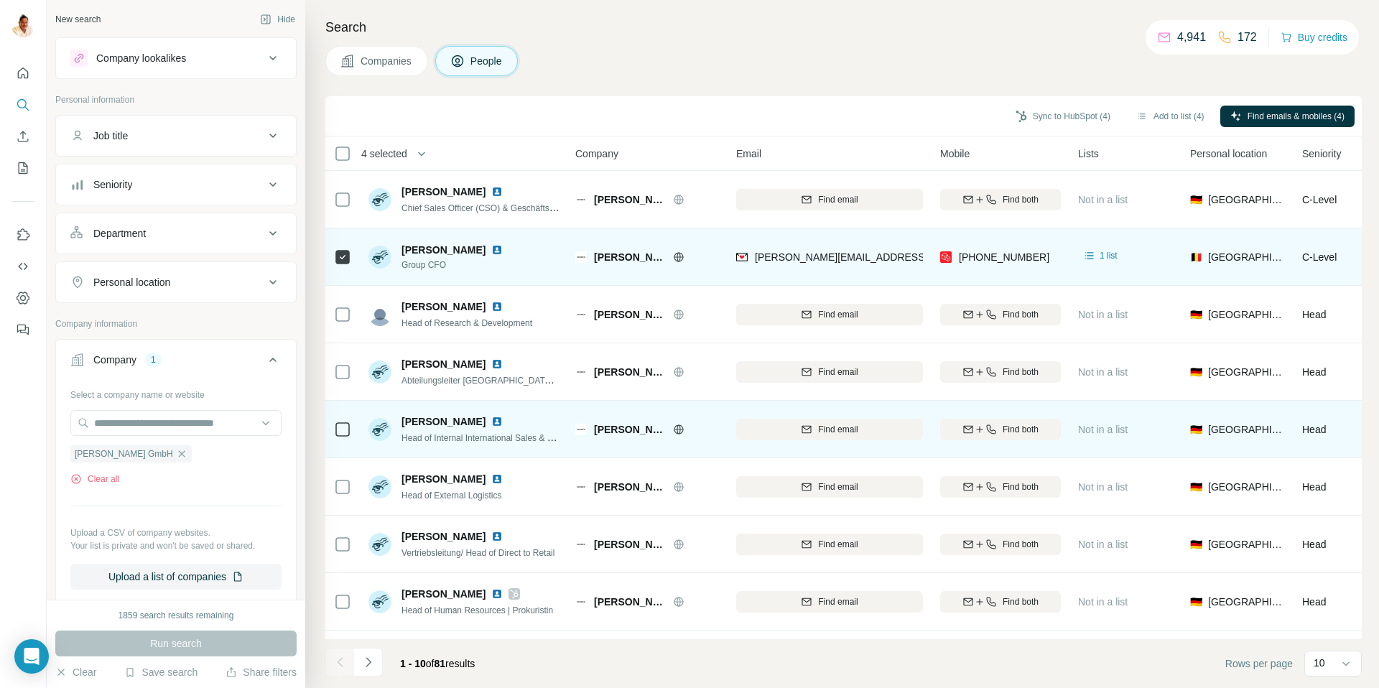
scroll to position [106, 0]
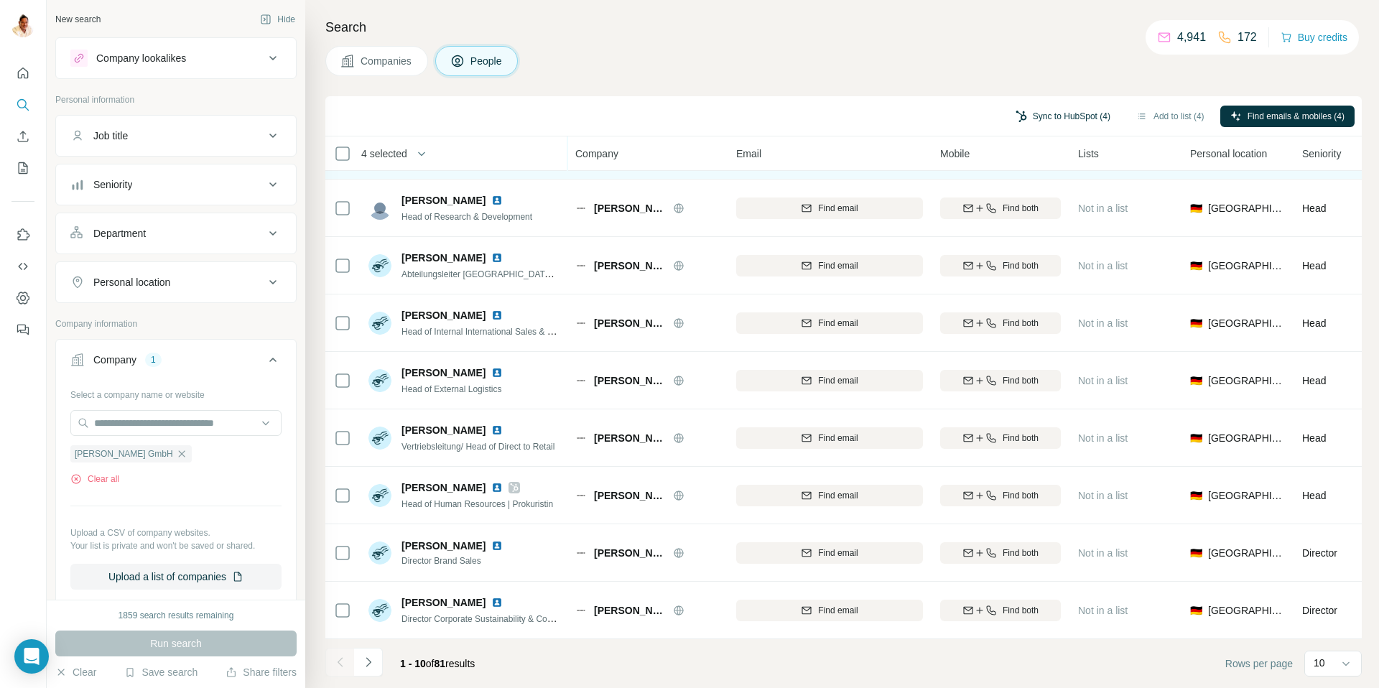
click at [1035, 116] on button "Sync to HubSpot (4)" at bounding box center [1063, 117] width 115 height 22
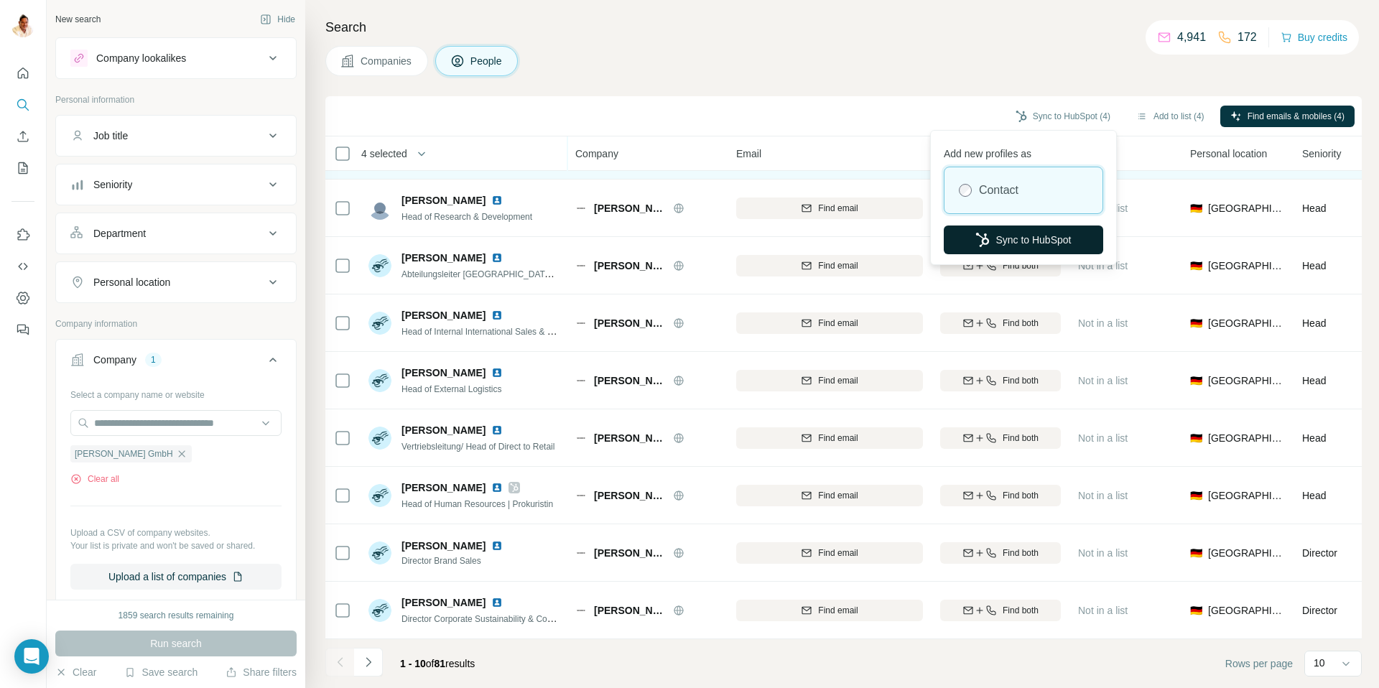
click at [998, 239] on button "Sync to HubSpot" at bounding box center [1023, 240] width 159 height 29
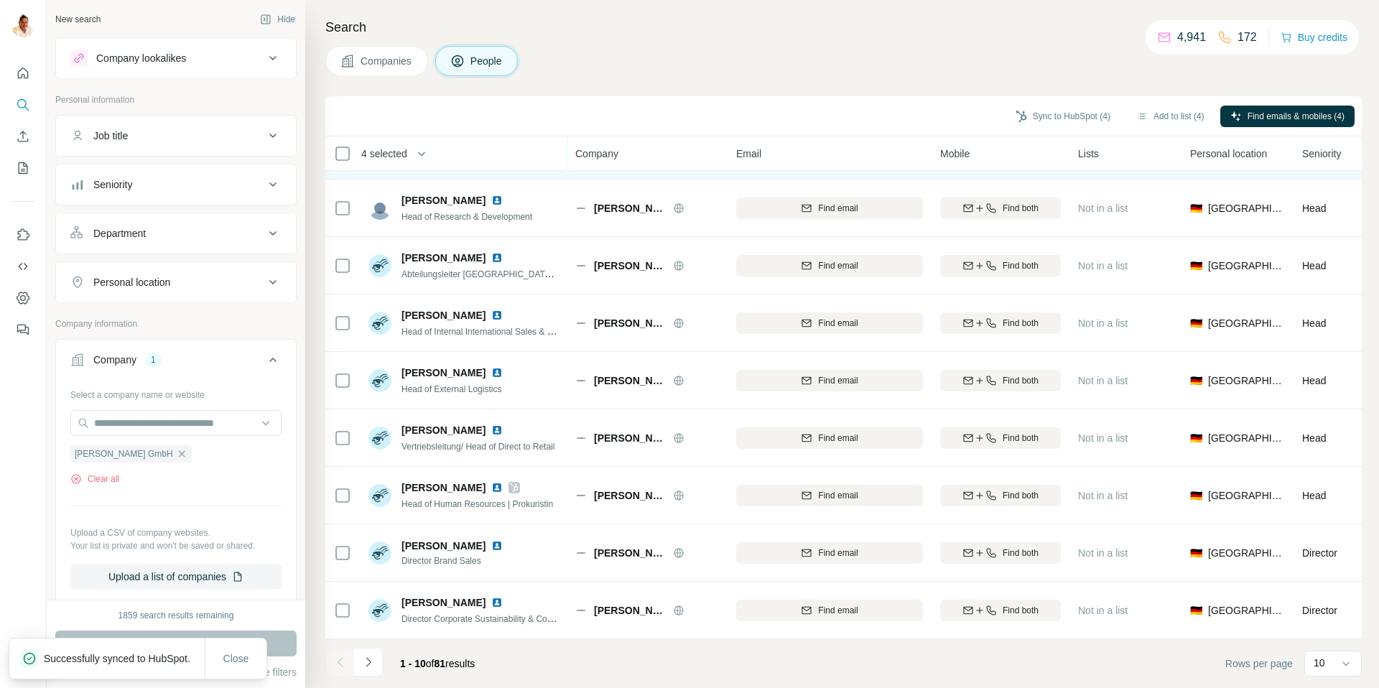
drag, startPoint x: 143, startPoint y: 454, endPoint x: 139, endPoint y: 437, distance: 16.9
click at [176, 453] on icon "button" at bounding box center [181, 453] width 11 height 11
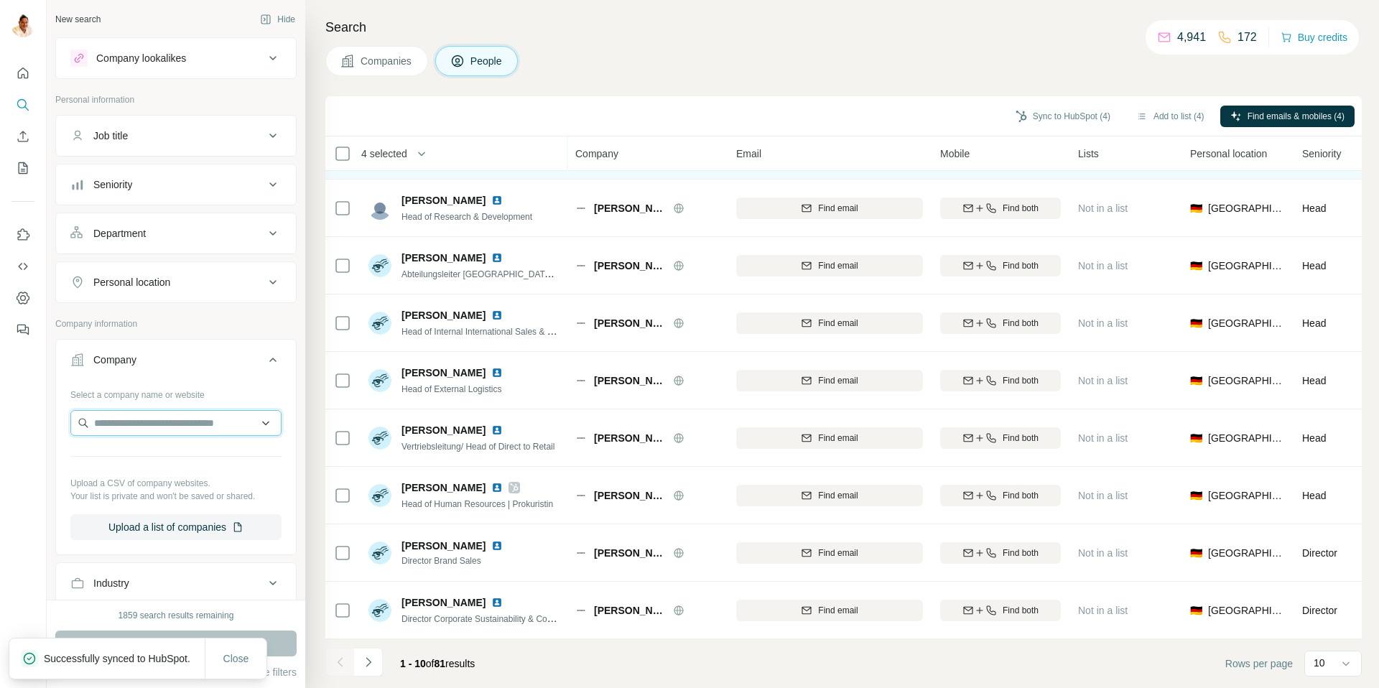
click at [139, 428] on input "text" at bounding box center [175, 423] width 211 height 26
paste input "**********"
type input "**********"
click at [197, 407] on div "Select a company name or website Upload a CSV of company websites. Your list is…" at bounding box center [175, 461] width 211 height 157
click at [198, 429] on input "text" at bounding box center [175, 423] width 211 height 26
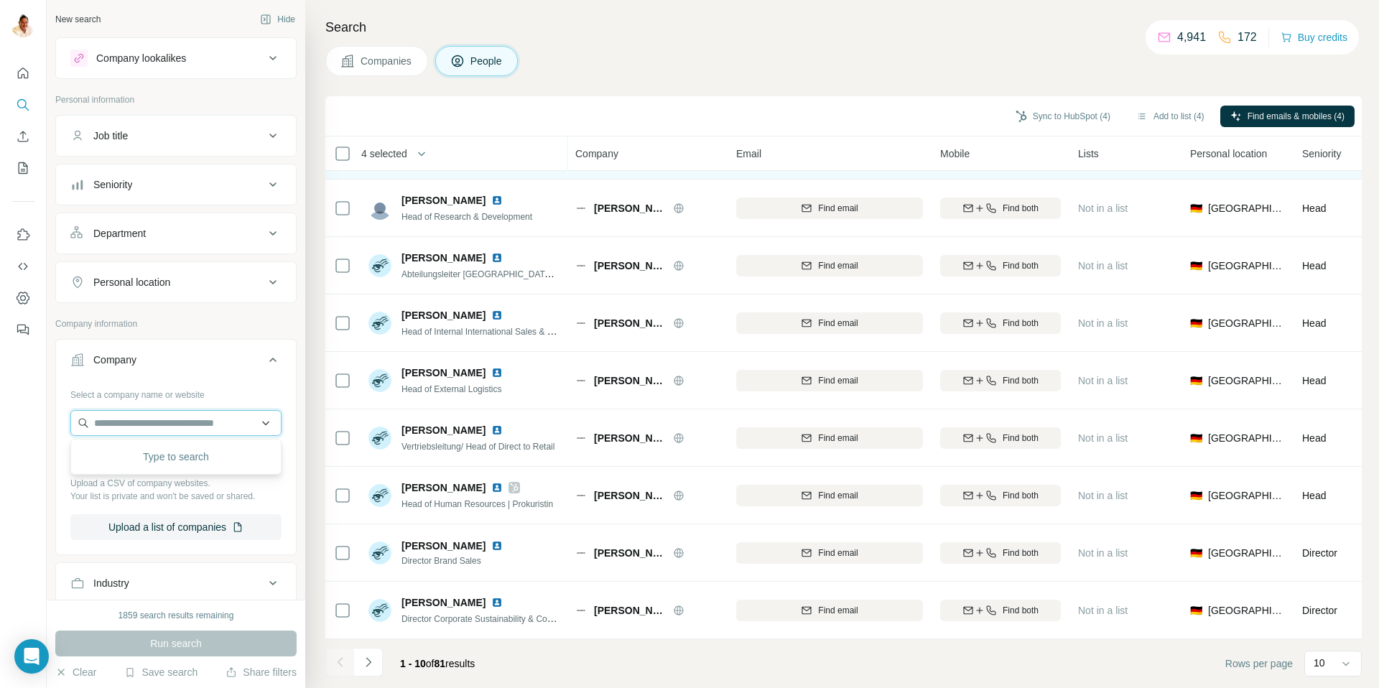
click at [198, 429] on input "text" at bounding box center [175, 423] width 211 height 26
paste input "**********"
type input "**********"
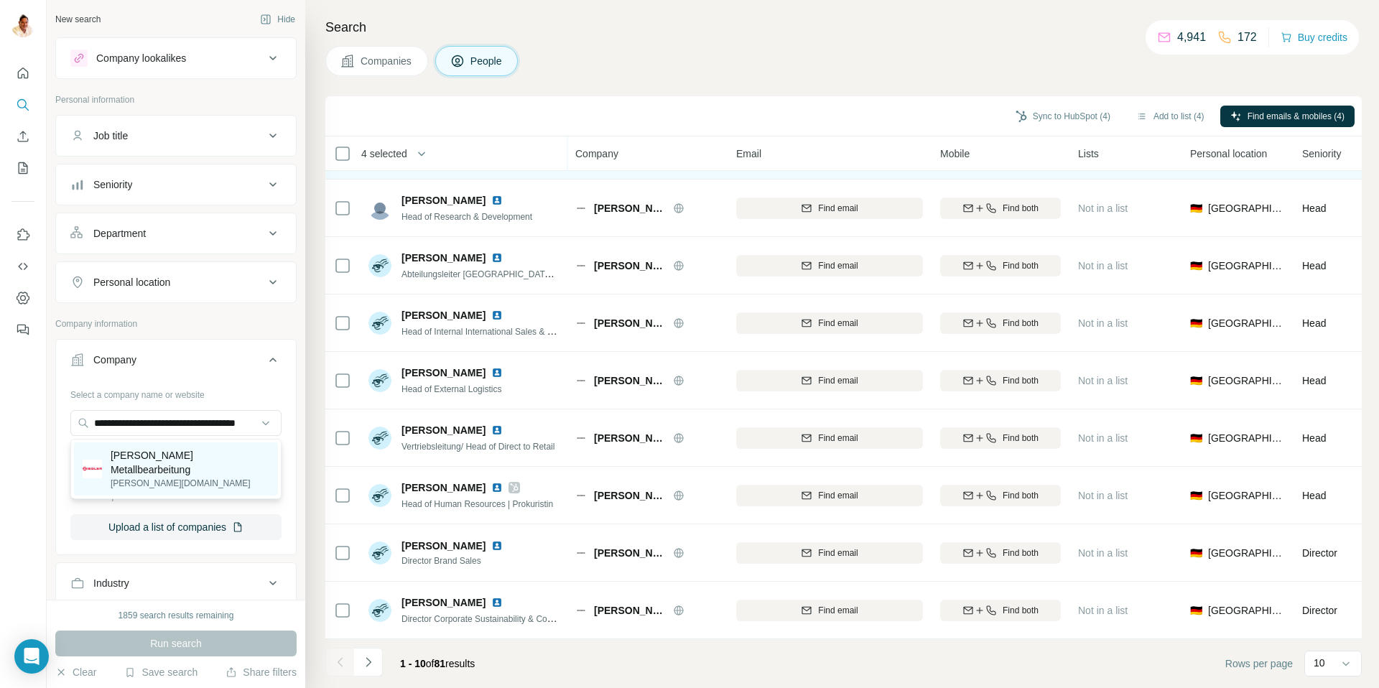
click at [187, 461] on p "[PERSON_NAME] Metallbearbeitung" at bounding box center [190, 462] width 159 height 29
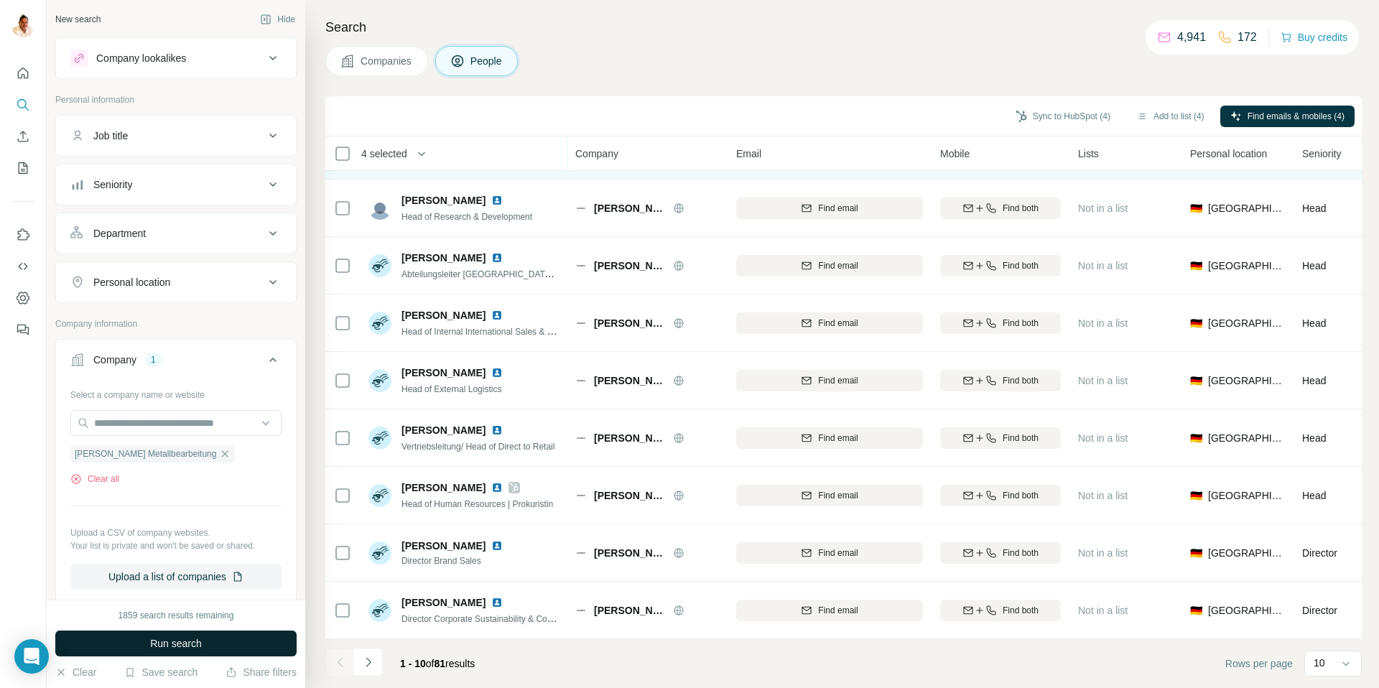
click at [185, 641] on span "Run search" at bounding box center [176, 643] width 52 height 14
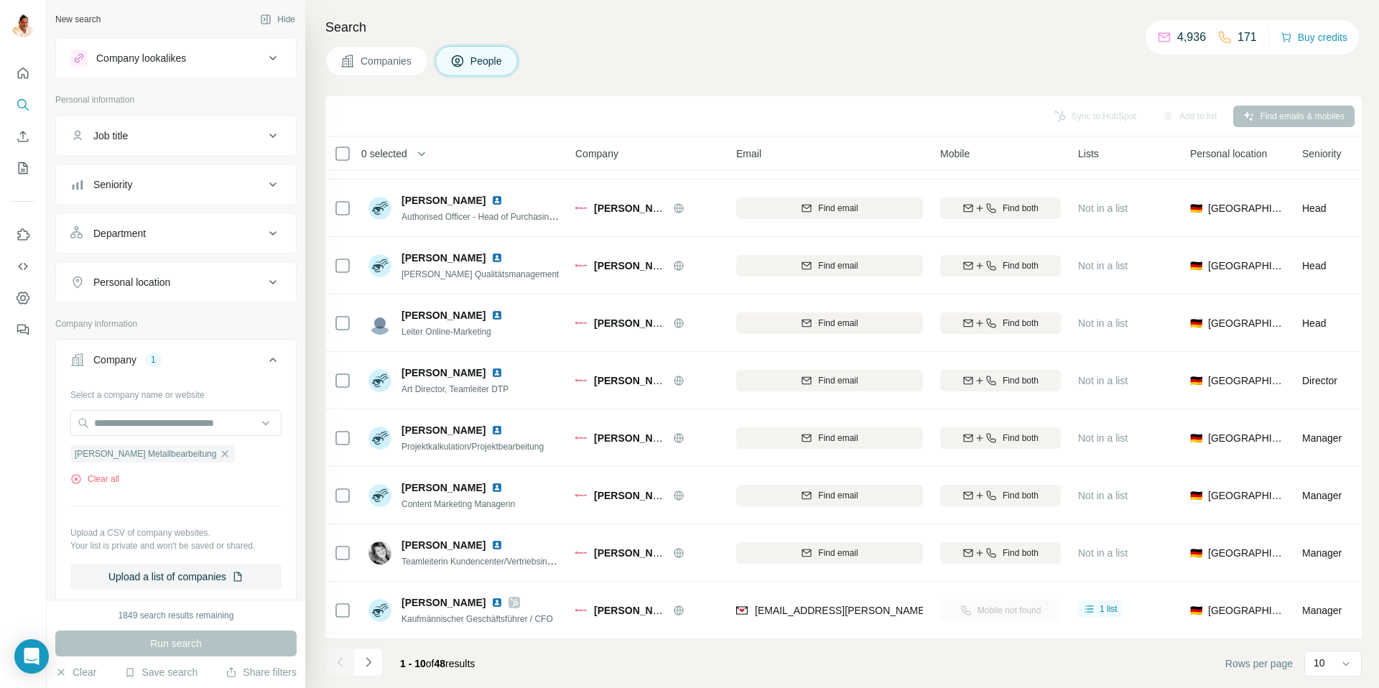
click at [405, 62] on span "Companies" at bounding box center [387, 61] width 52 height 14
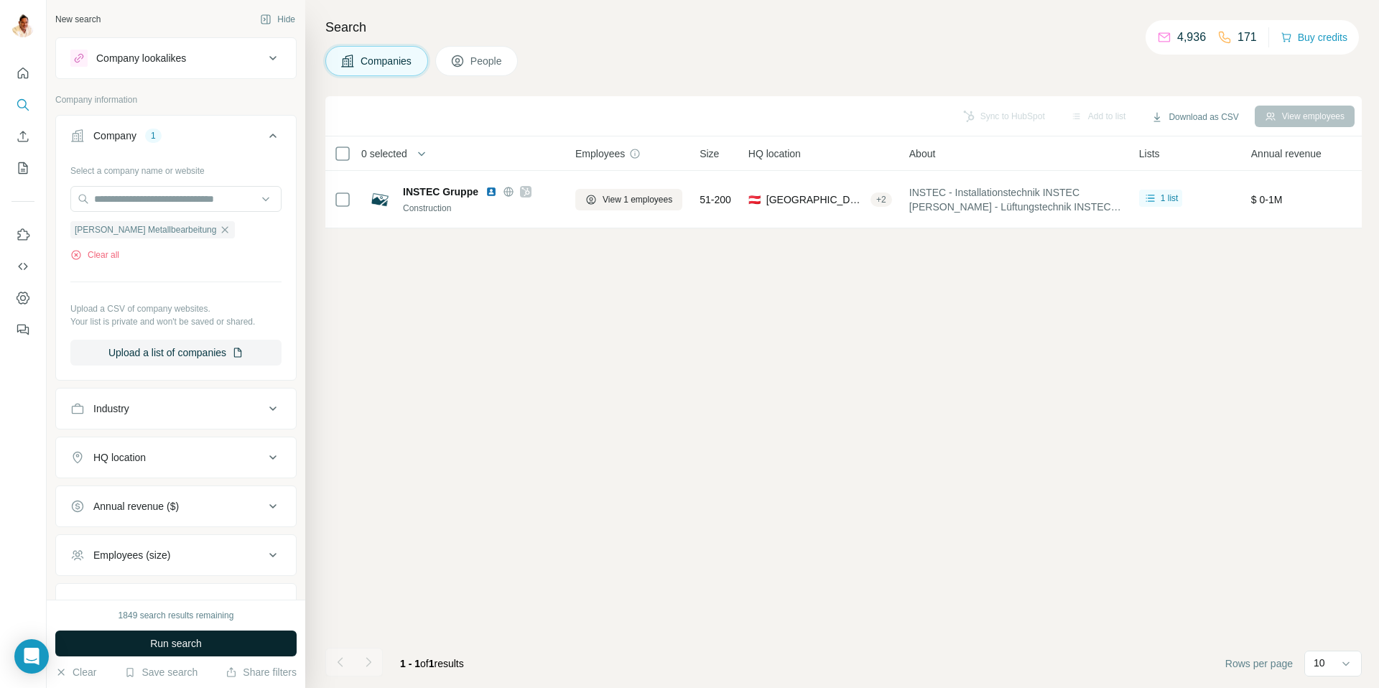
click at [172, 645] on span "Run search" at bounding box center [176, 643] width 52 height 14
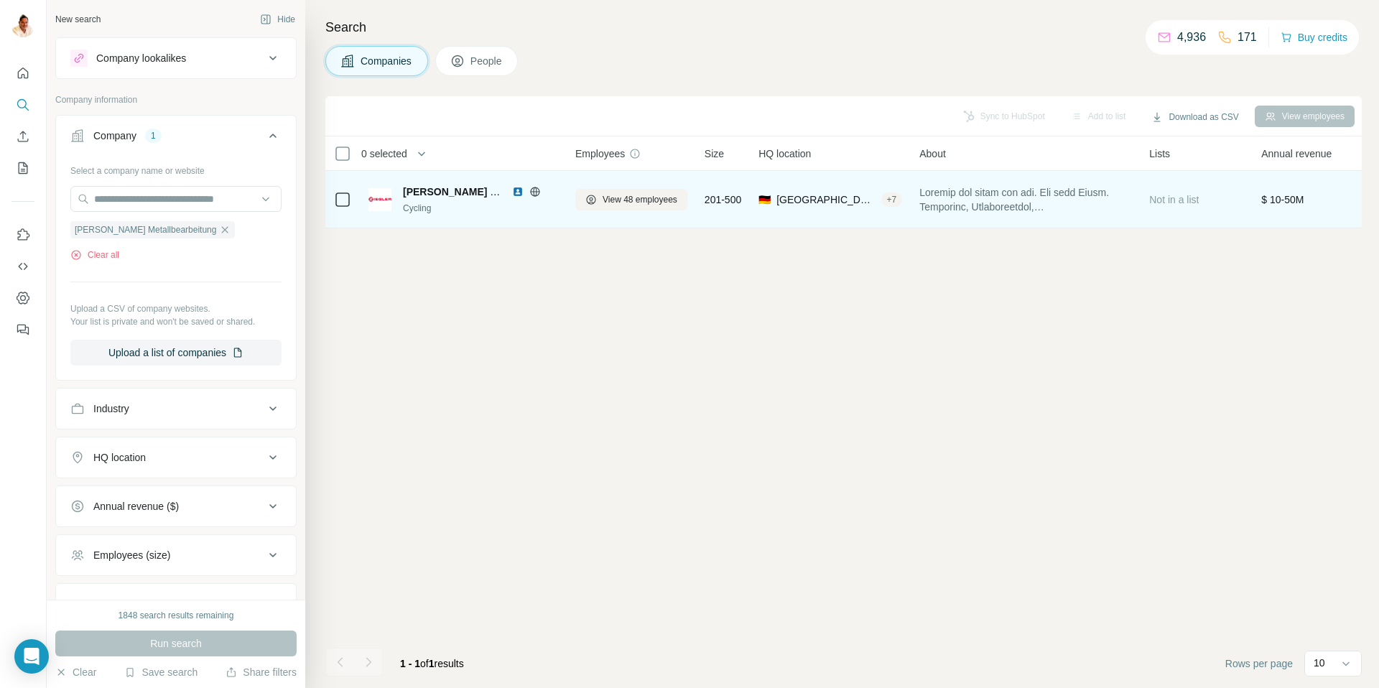
click at [671, 187] on div "View 48 employees" at bounding box center [631, 200] width 112 height 40
click at [660, 198] on span "View 48 employees" at bounding box center [640, 199] width 75 height 13
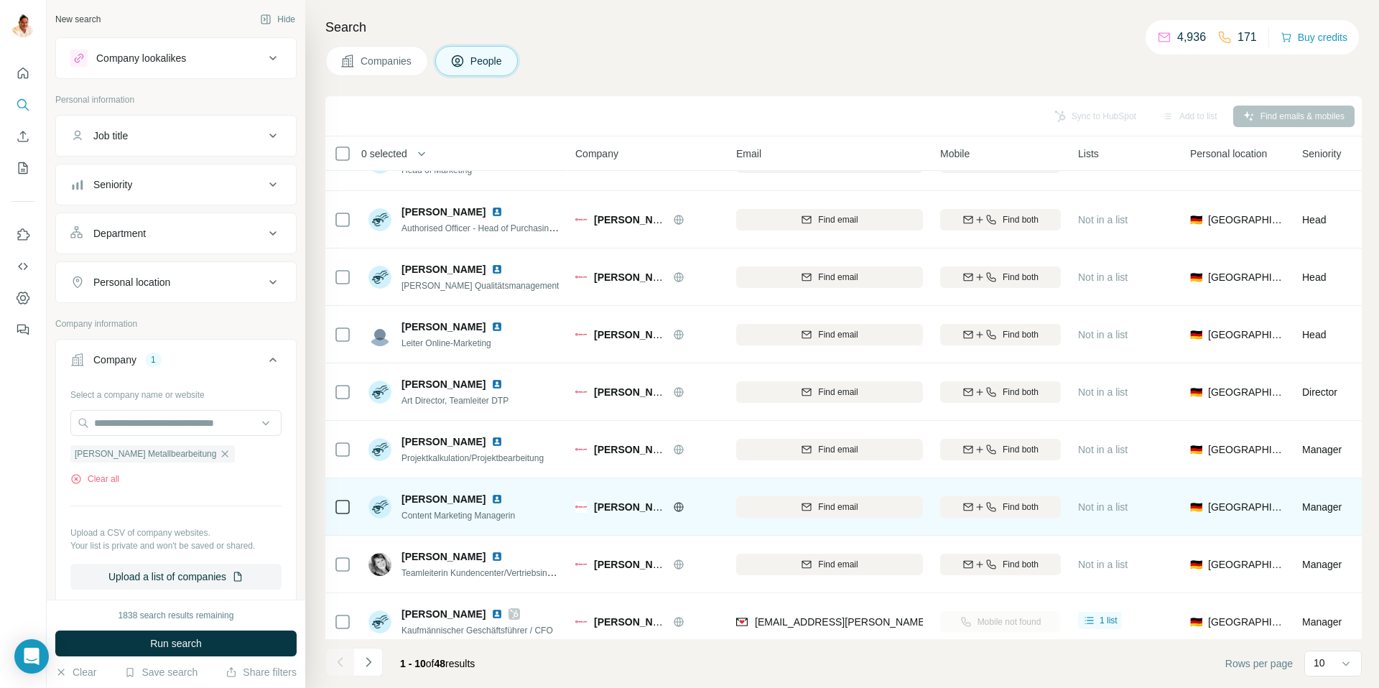
scroll to position [106, 0]
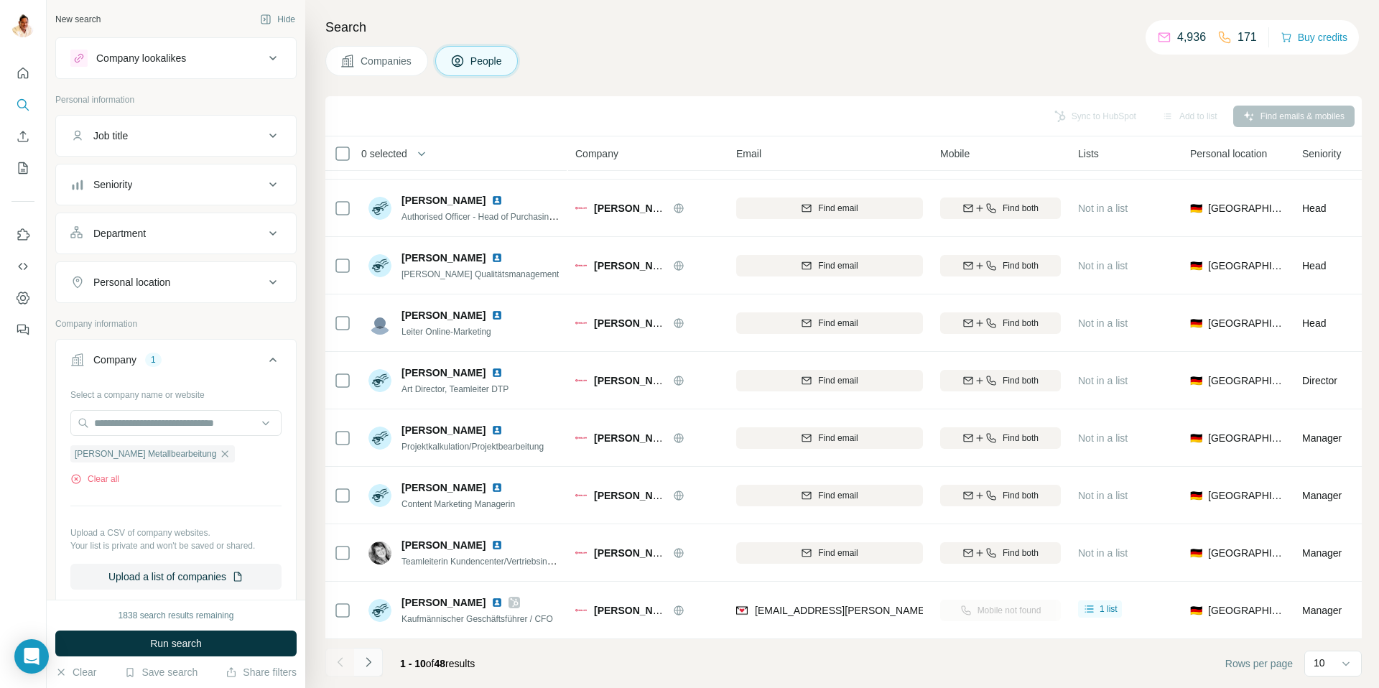
click at [368, 659] on icon "Navigate to next page" at bounding box center [368, 662] width 14 height 14
